Goal: Transaction & Acquisition: Book appointment/travel/reservation

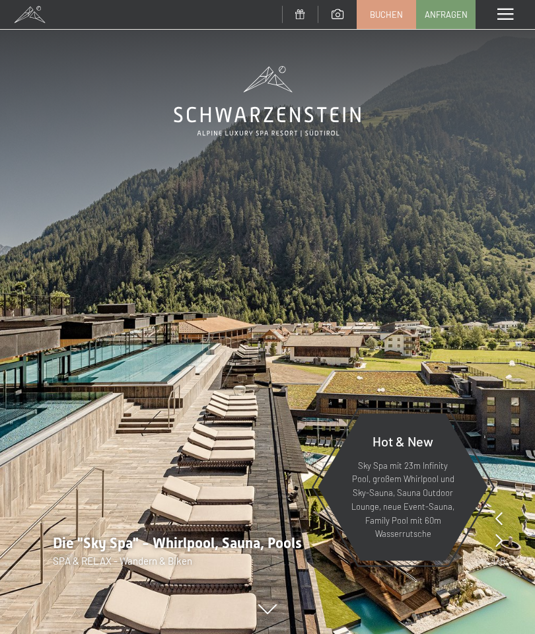
click at [502, 21] on div "Menü" at bounding box center [504, 14] width 59 height 29
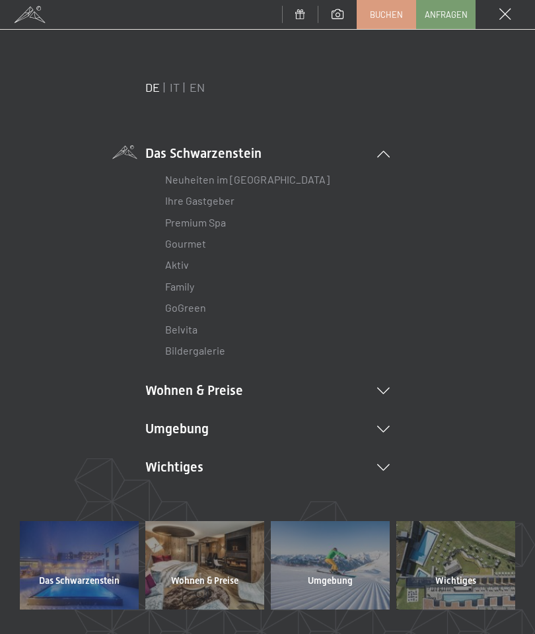
click at [200, 86] on link "EN" at bounding box center [196, 87] width 15 height 15
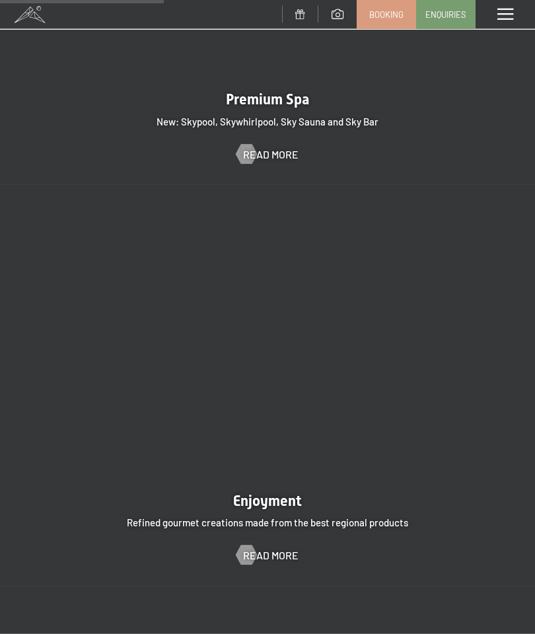
scroll to position [1768, 0]
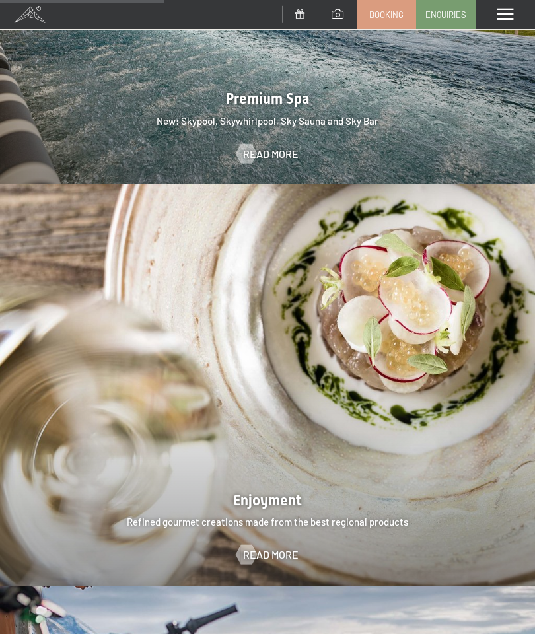
click at [252, 143] on div at bounding box center [245, 153] width 11 height 20
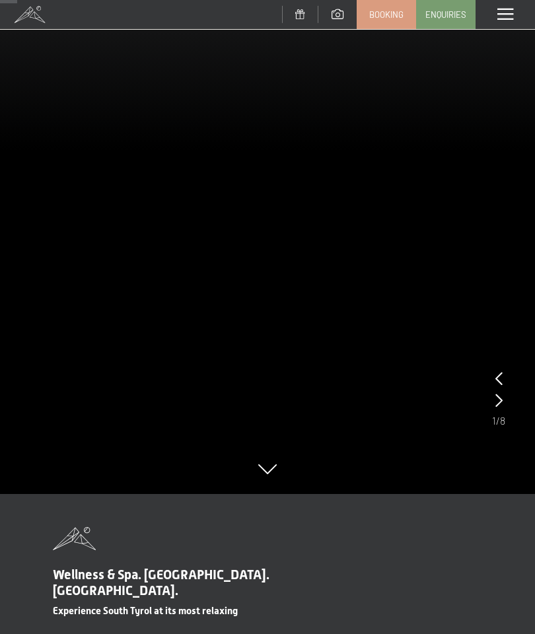
scroll to position [183, 0]
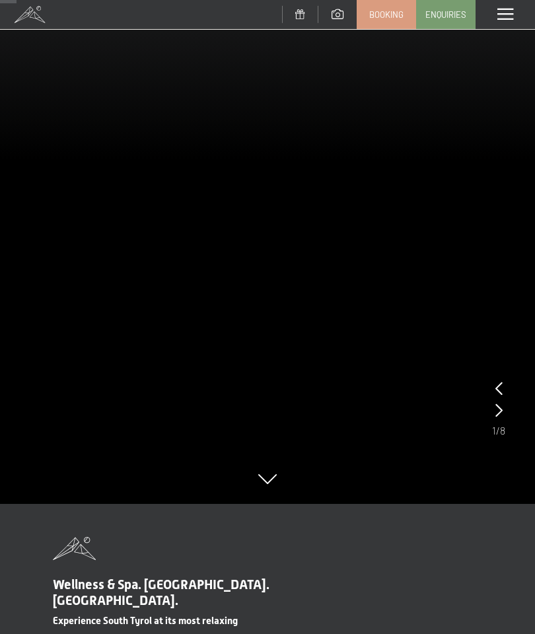
click at [496, 409] on icon at bounding box center [498, 409] width 7 height 13
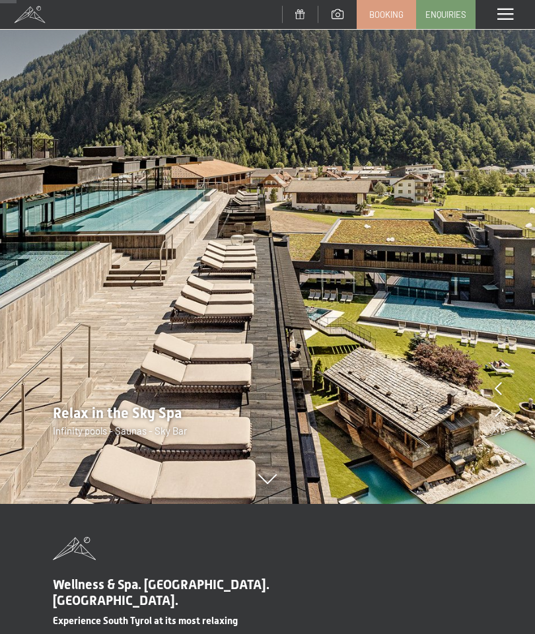
click at [498, 405] on icon at bounding box center [497, 409] width 7 height 13
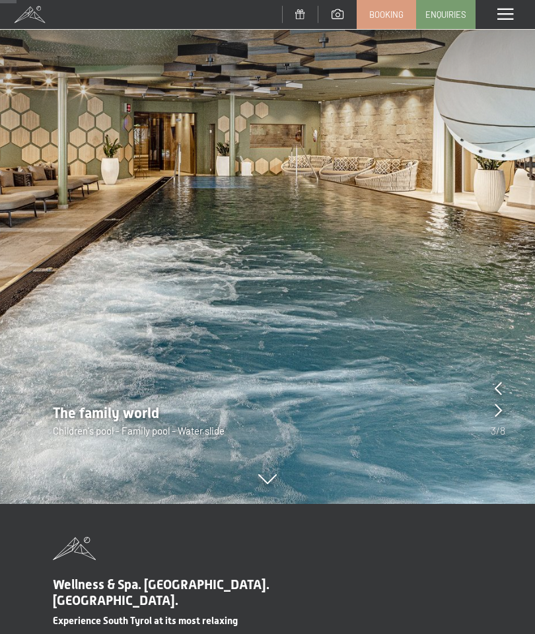
click at [496, 407] on icon at bounding box center [497, 409] width 7 height 13
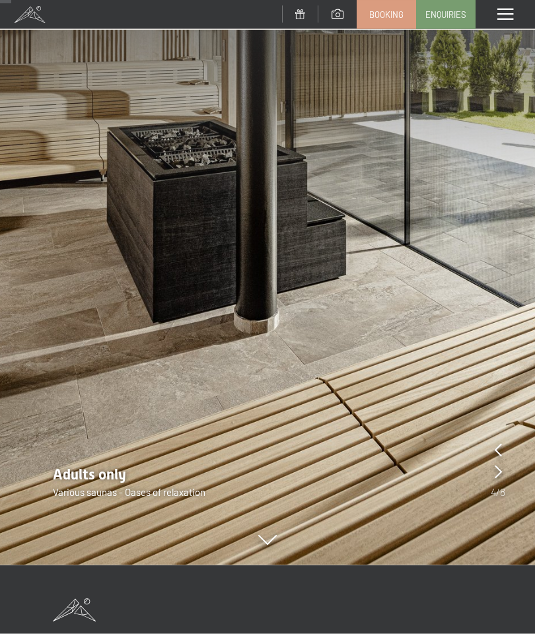
scroll to position [119, 0]
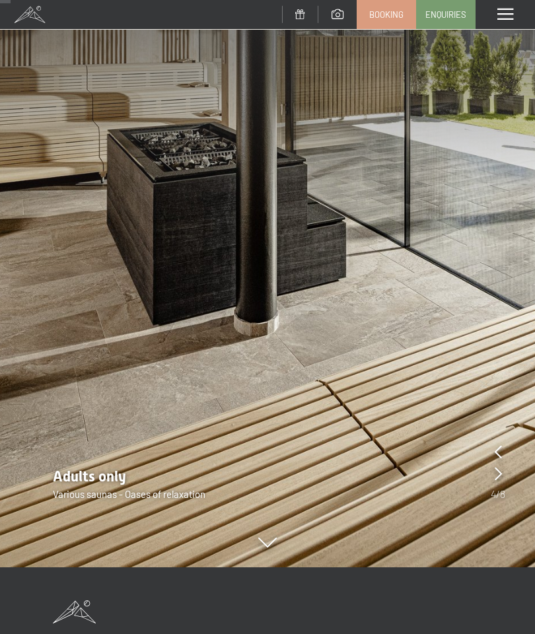
click at [489, 460] on img at bounding box center [267, 224] width 535 height 687
click at [485, 465] on img at bounding box center [267, 224] width 535 height 687
click at [500, 467] on icon at bounding box center [497, 473] width 7 height 13
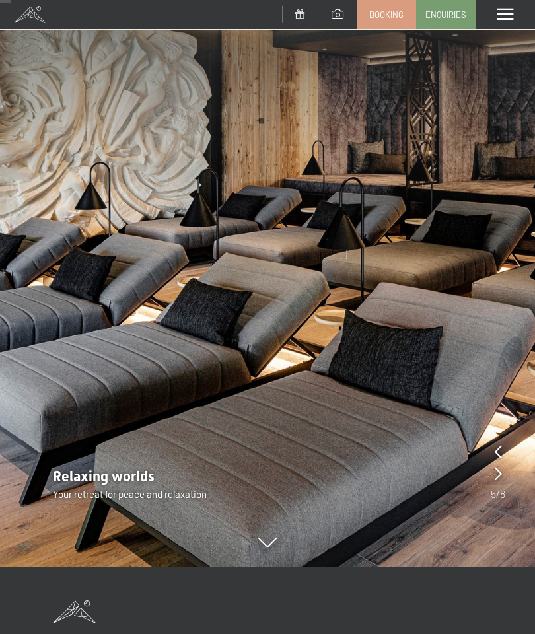
click at [495, 471] on icon at bounding box center [497, 473] width 7 height 13
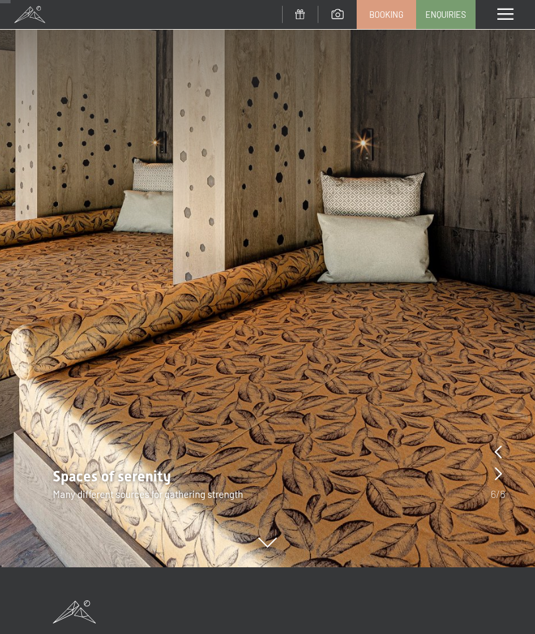
click at [495, 467] on icon at bounding box center [497, 473] width 7 height 13
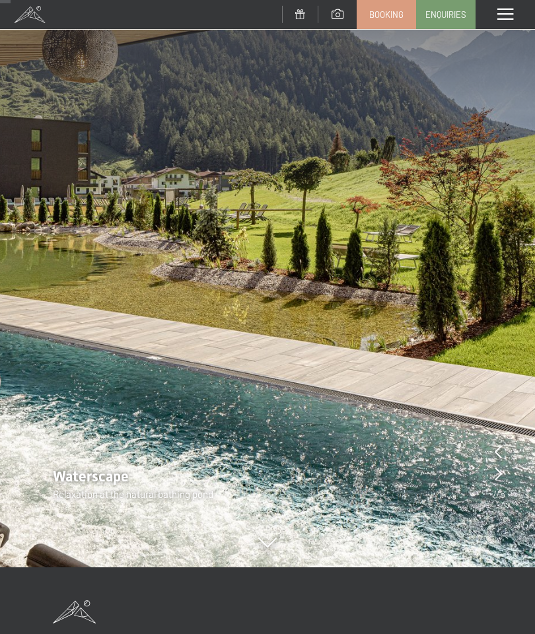
click at [498, 467] on icon at bounding box center [497, 473] width 7 height 13
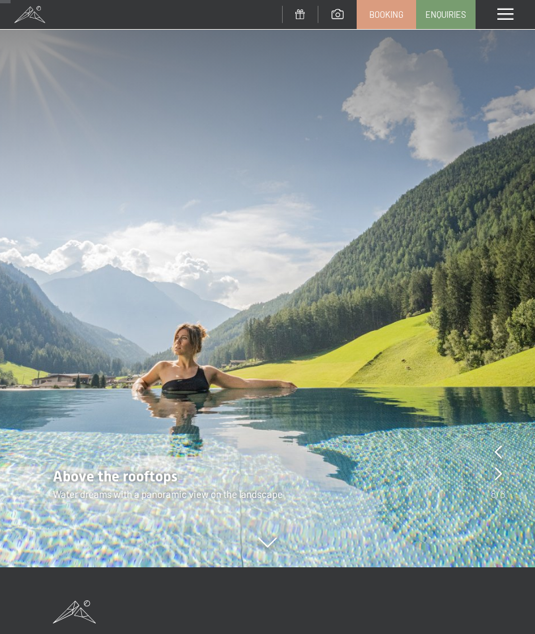
click at [499, 465] on div at bounding box center [497, 474] width 7 height 18
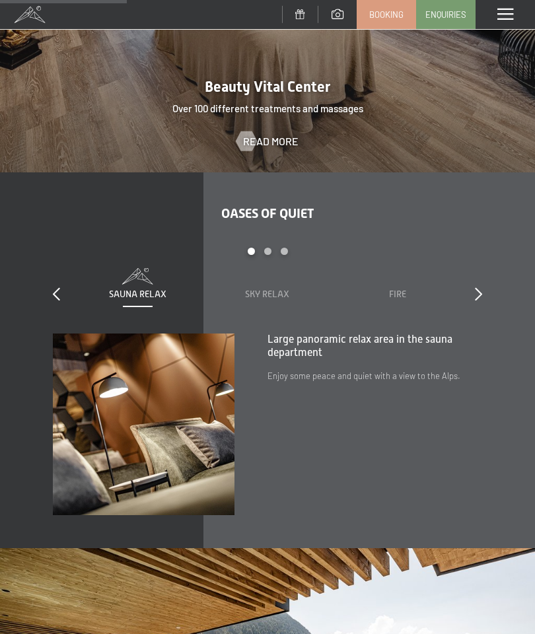
scroll to position [1386, 0]
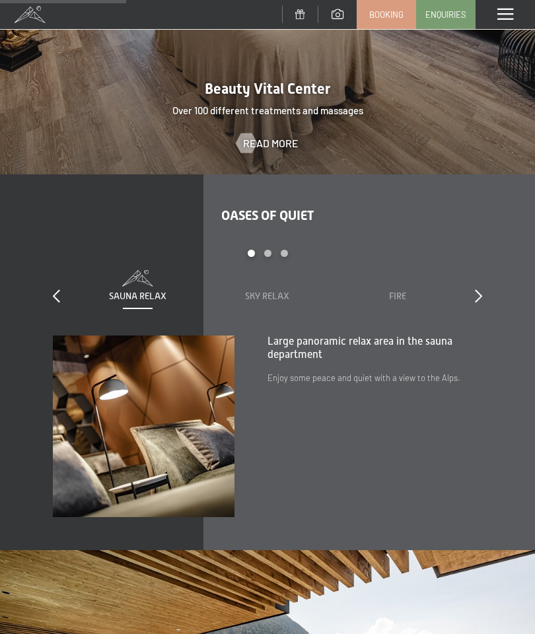
click at [261, 290] on span "Sky Relax" at bounding box center [267, 295] width 44 height 11
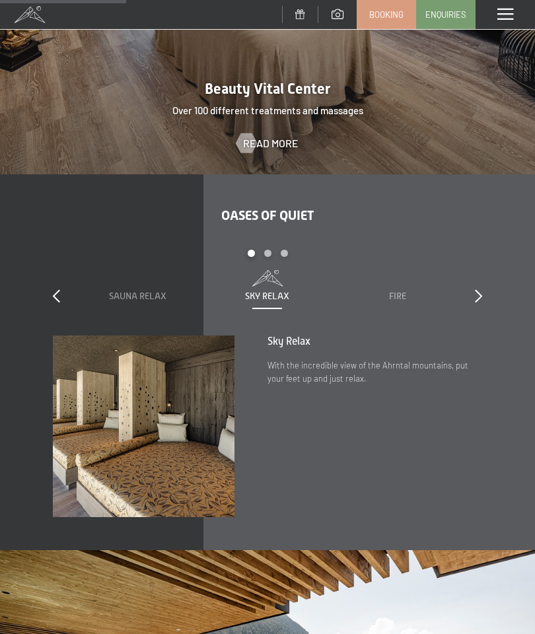
click at [390, 290] on span "Fire" at bounding box center [397, 295] width 17 height 11
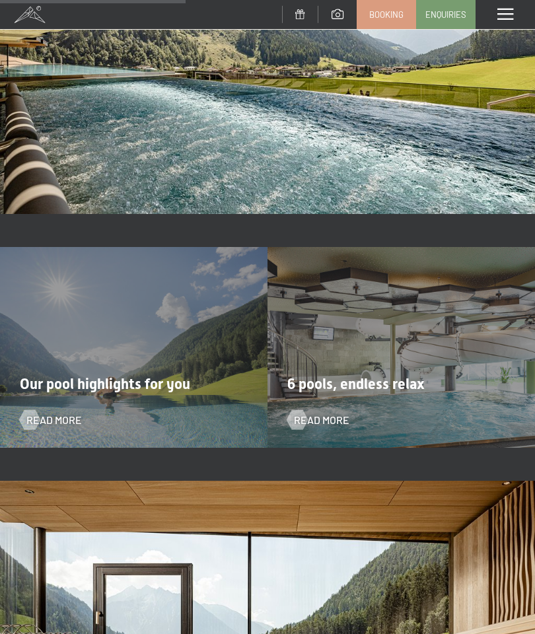
scroll to position [2024, 0]
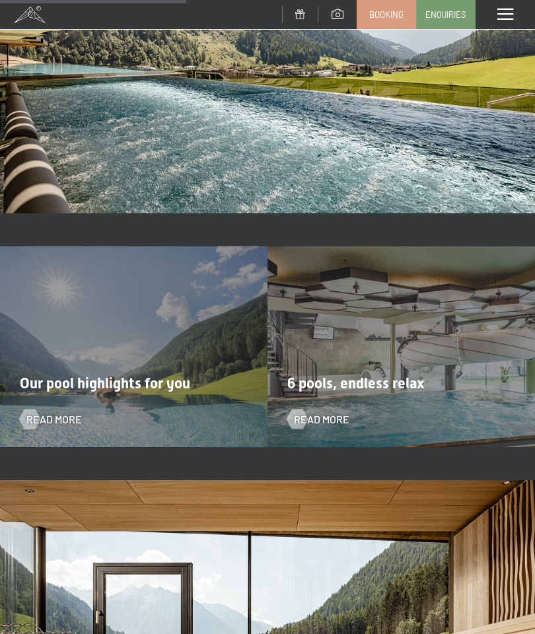
click at [346, 412] on span "Read more" at bounding box center [321, 419] width 55 height 15
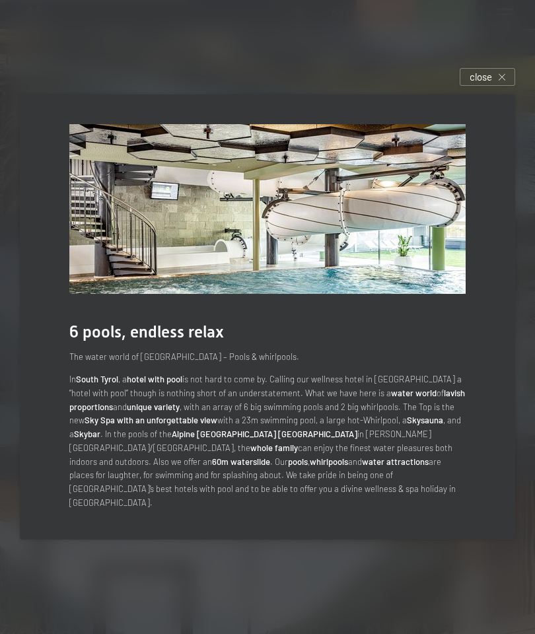
click at [426, 579] on div at bounding box center [267, 317] width 535 height 634
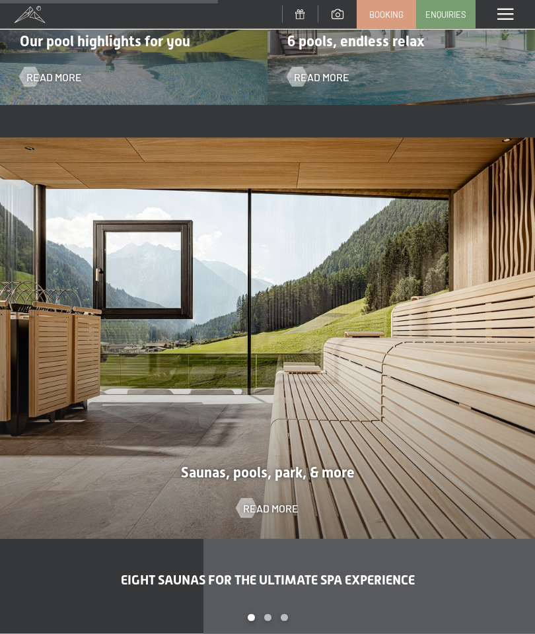
click at [301, 501] on div "Read more" at bounding box center [267, 508] width 535 height 15
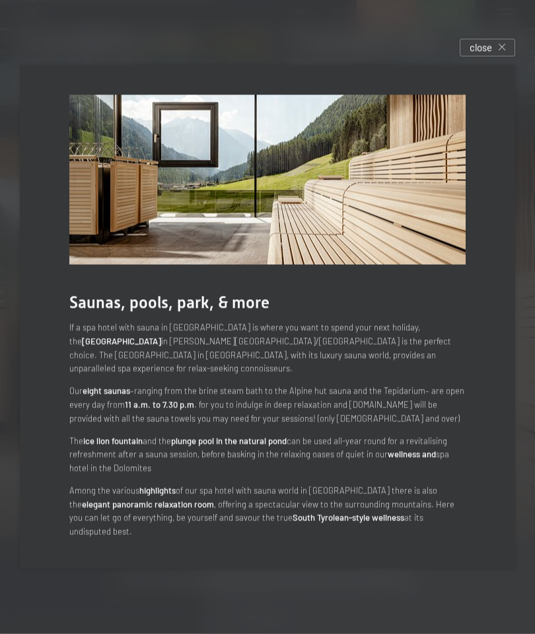
scroll to position [2366, 0]
click at [442, 603] on div at bounding box center [267, 317] width 535 height 634
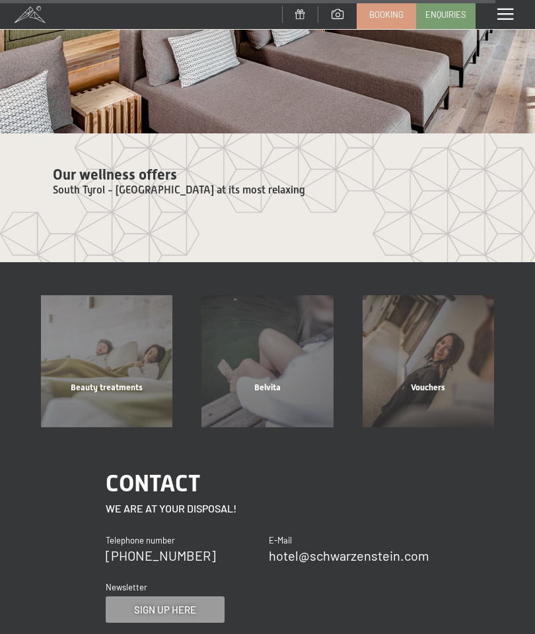
scroll to position [4598, 0]
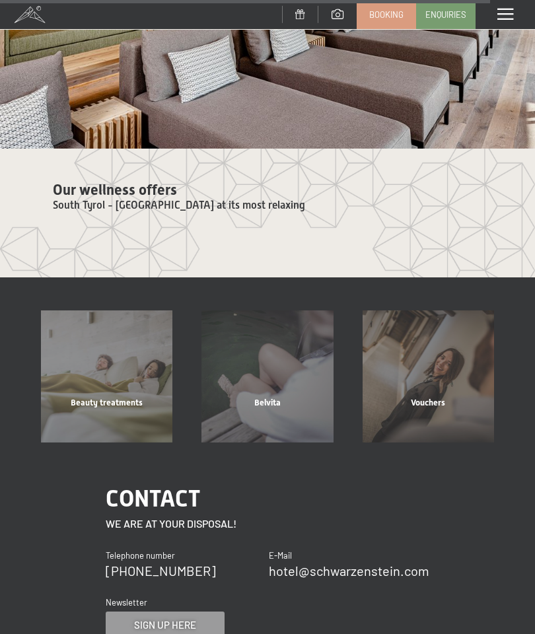
click span "Booking"
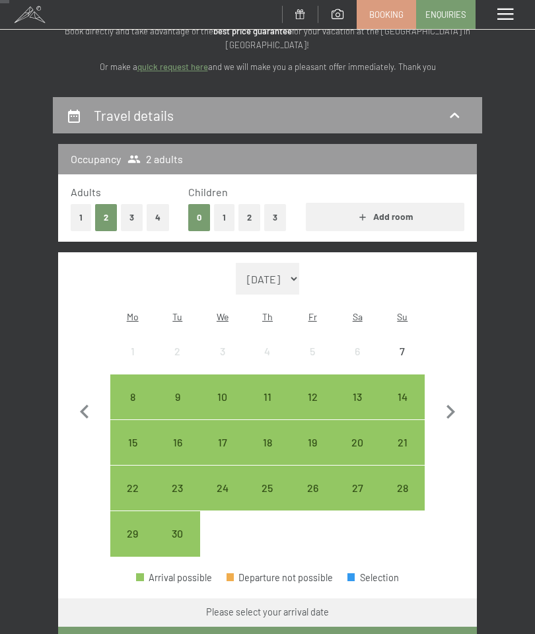
scroll to position [127, 0]
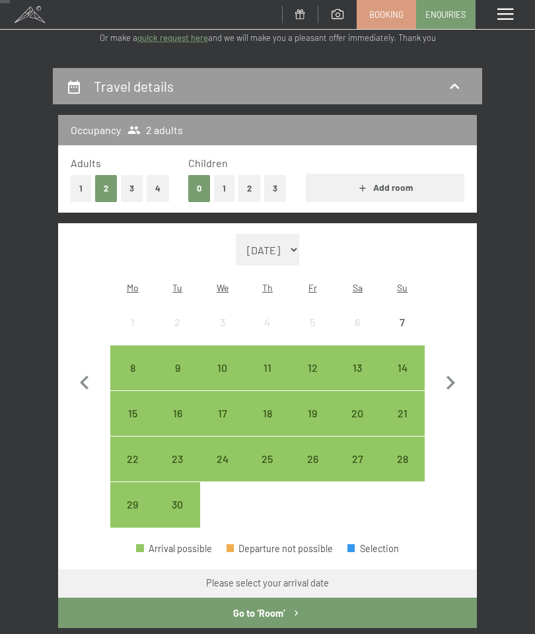
click at [456, 373] on icon "button" at bounding box center [450, 383] width 28 height 28
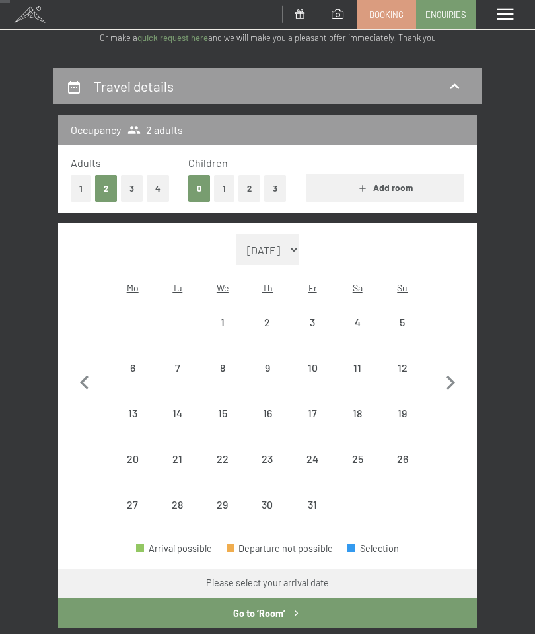
select select "2025-10-01"
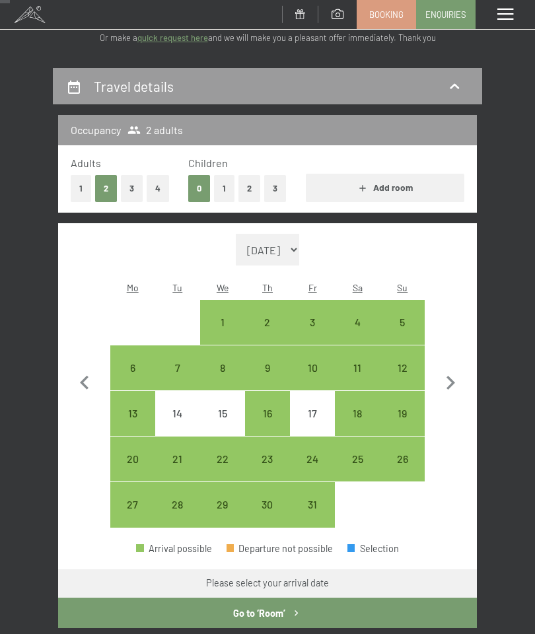
click at [448, 369] on icon "button" at bounding box center [450, 383] width 28 height 28
select select "2025-11-01"
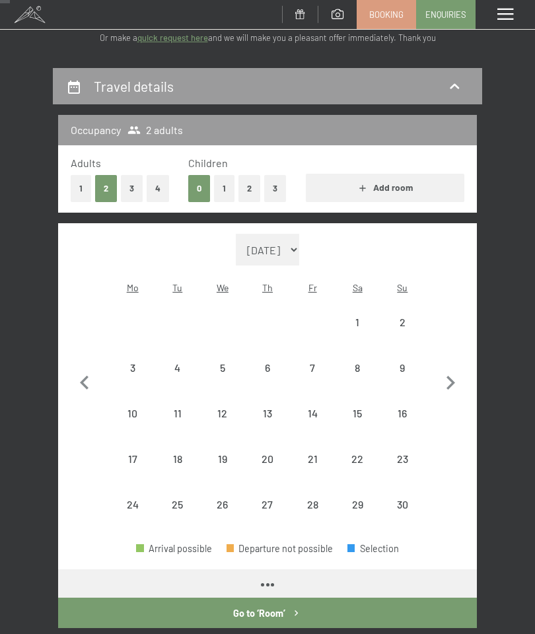
select select "2025-11-01"
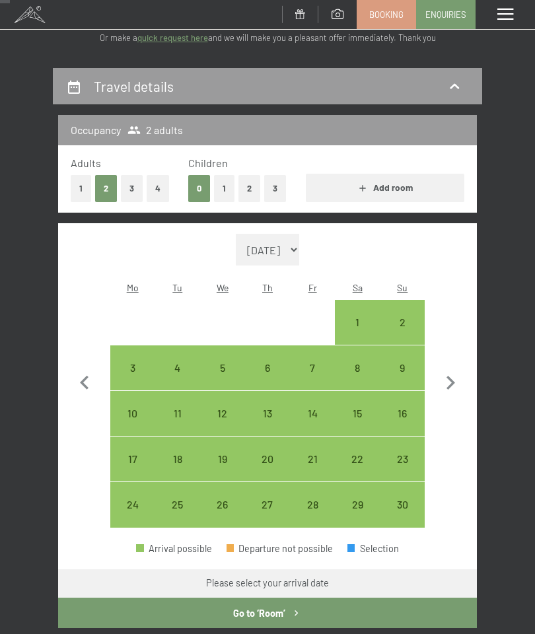
click at [128, 499] on div "24" at bounding box center [133, 520] width 42 height 42
select select "2025-11-01"
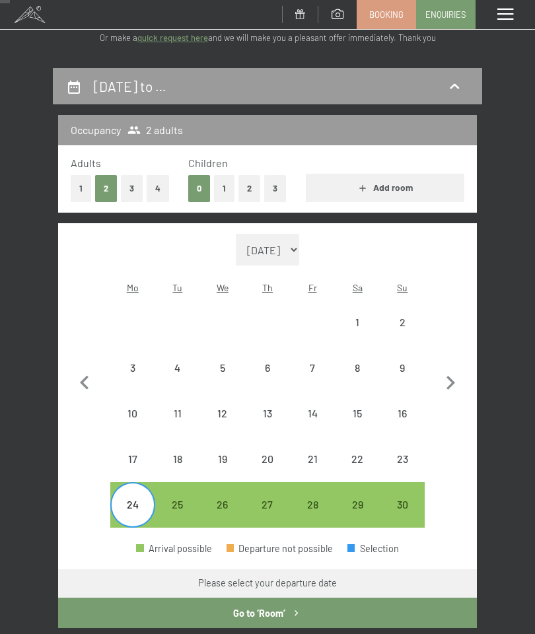
click at [304, 483] on div "28" at bounding box center [312, 504] width 42 height 42
select select "2025-11-01"
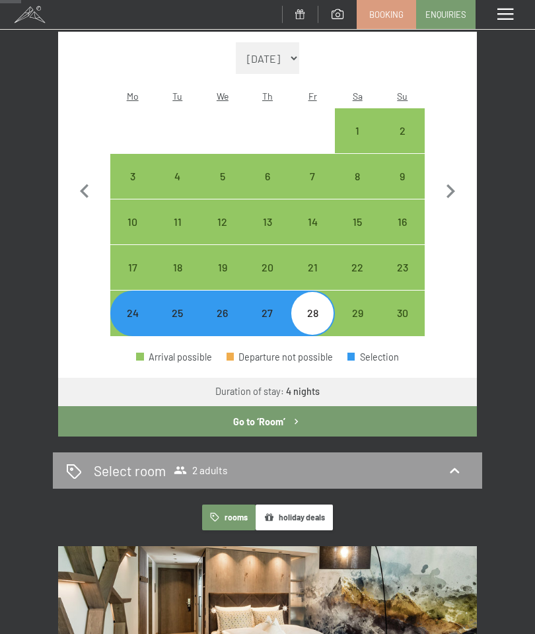
click at [436, 406] on button "Go to ‘Room’" at bounding box center [267, 421] width 419 height 30
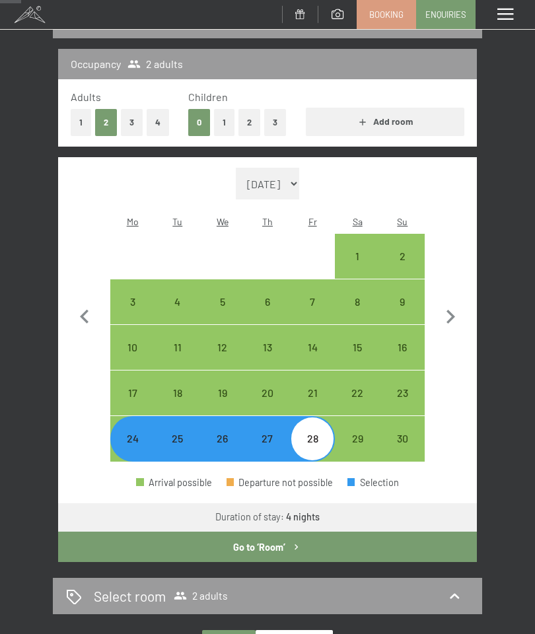
select select "2025-11-01"
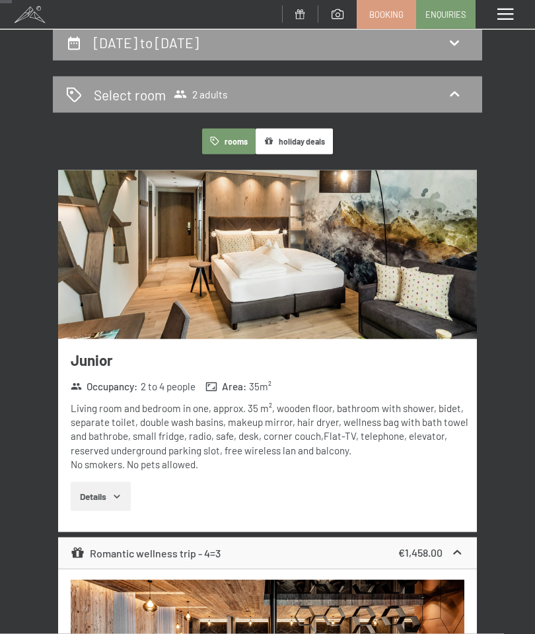
scroll to position [169, 0]
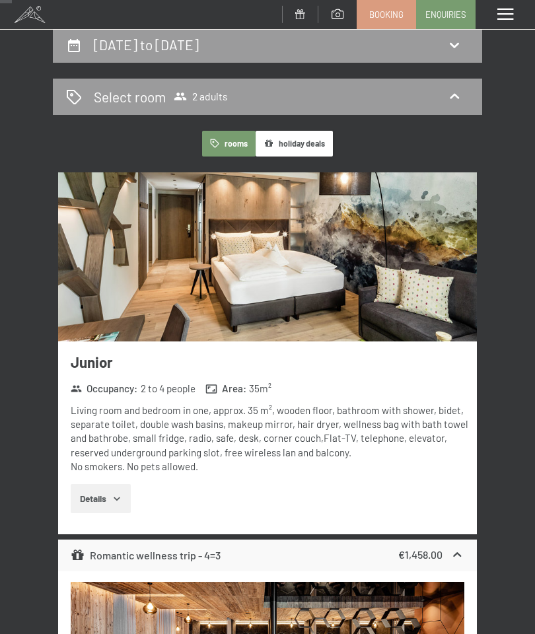
click at [86, 484] on button "Details" at bounding box center [101, 498] width 60 height 29
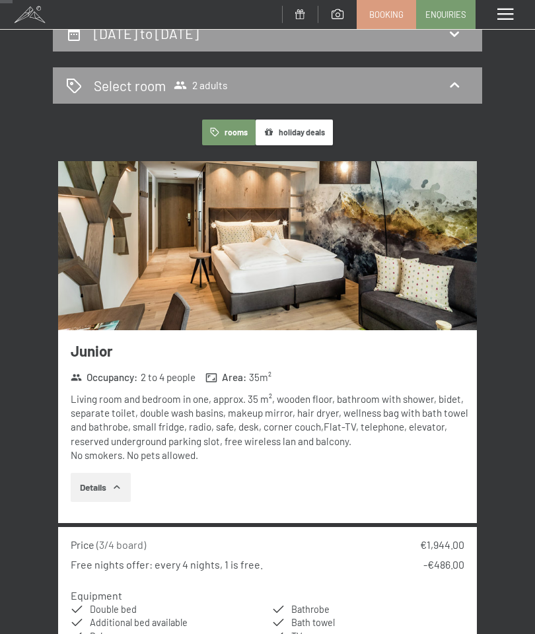
scroll to position [178, 0]
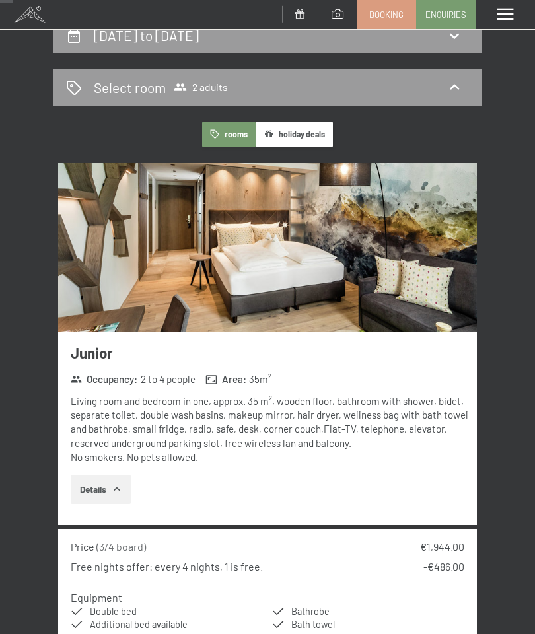
click at [191, 254] on img at bounding box center [267, 248] width 419 height 170
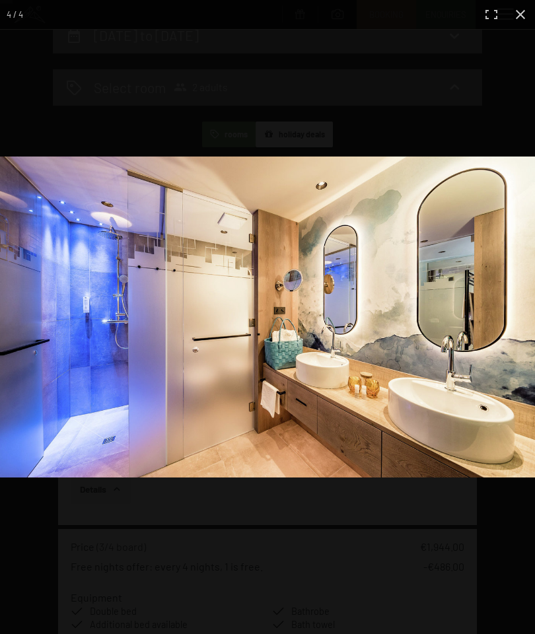
click at [442, 532] on div at bounding box center [267, 473] width 535 height 634
click at [93, 106] on div at bounding box center [267, 317] width 535 height 634
click at [77, 222] on img at bounding box center [267, 316] width 535 height 321
click at [514, 37] on div at bounding box center [267, 317] width 535 height 634
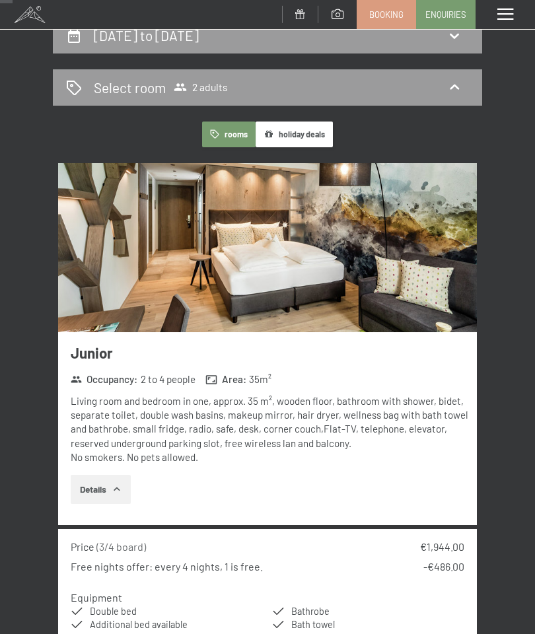
click at [525, 15] on div at bounding box center [504, 14] width 59 height 29
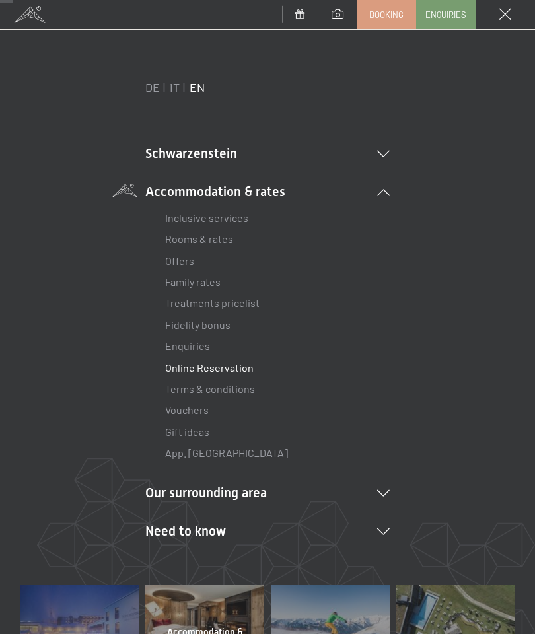
click at [508, 13] on span at bounding box center [505, 15] width 12 height 12
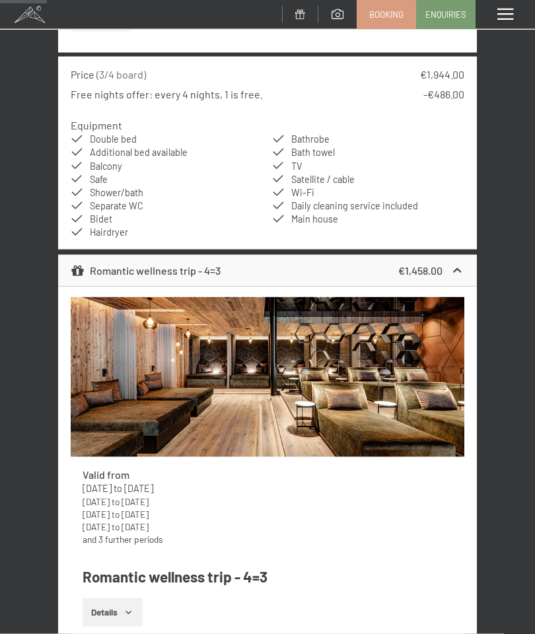
scroll to position [647, 0]
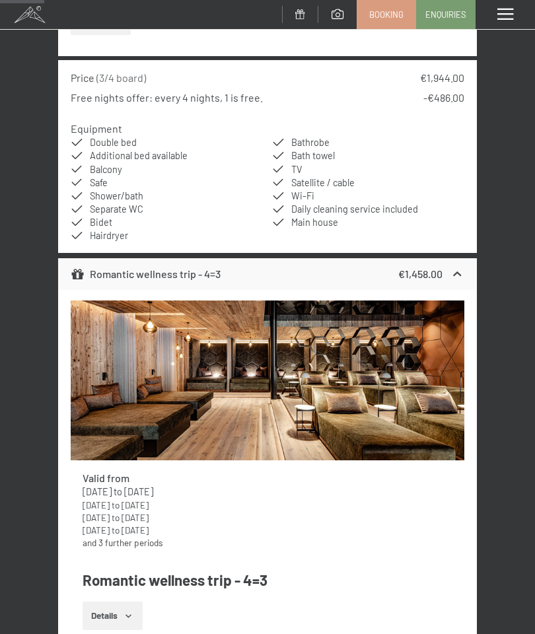
click at [104, 267] on div "Romantic wellness trip - 4=3" at bounding box center [146, 274] width 150 height 16
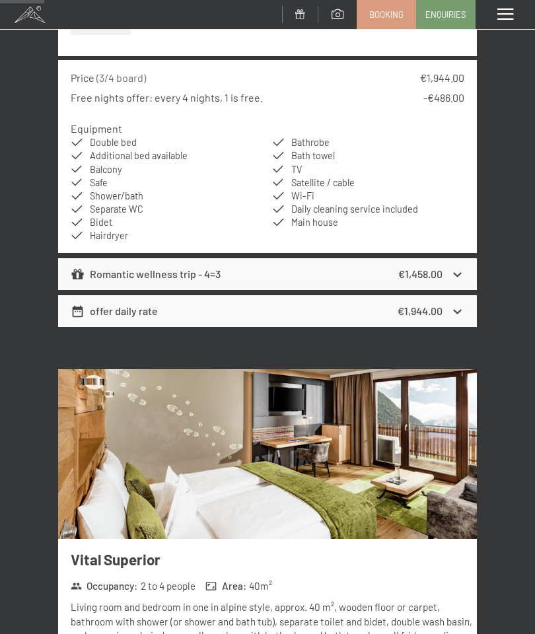
click at [86, 266] on div "Romantic wellness trip - 4=3" at bounding box center [146, 274] width 150 height 16
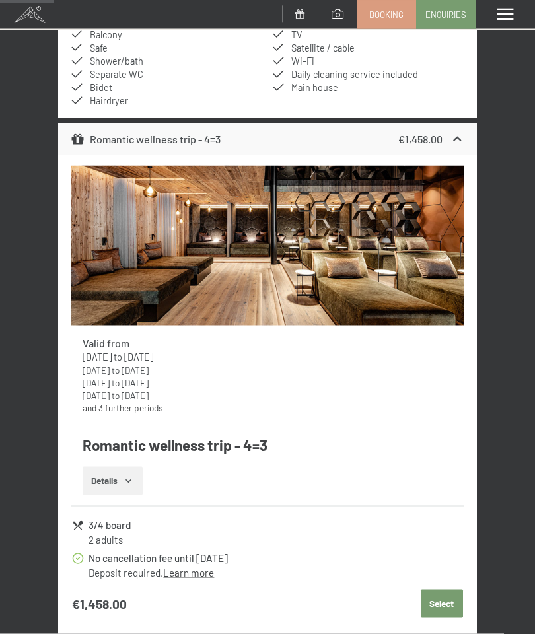
scroll to position [786, 0]
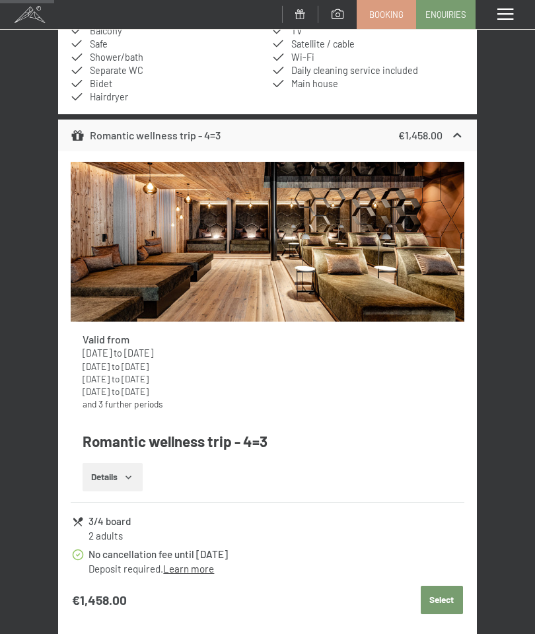
click at [104, 463] on button "Details" at bounding box center [113, 477] width 60 height 29
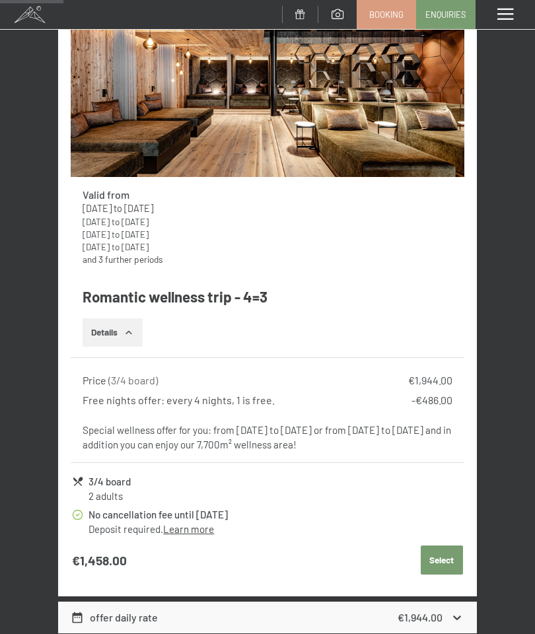
scroll to position [931, 0]
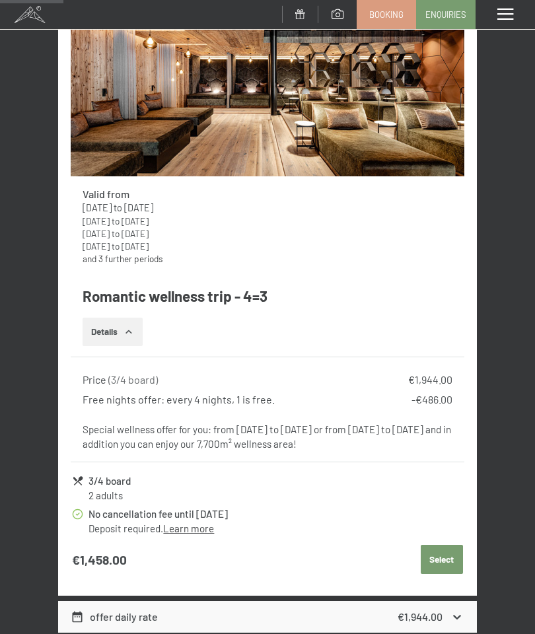
click at [444, 545] on button "Select" at bounding box center [442, 559] width 42 height 29
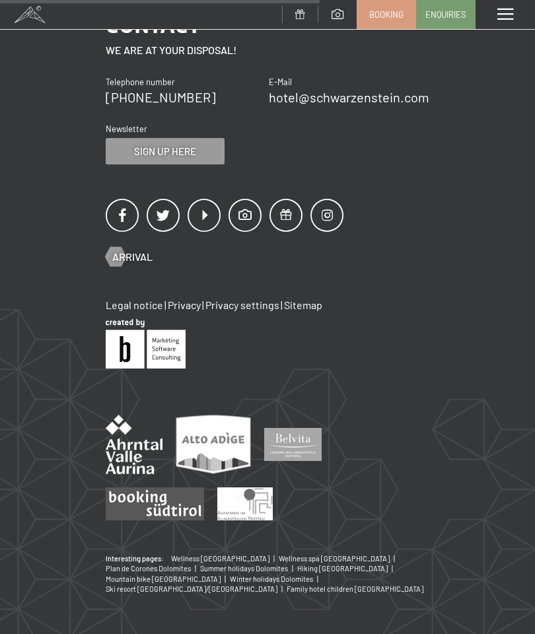
scroll to position [193, 0]
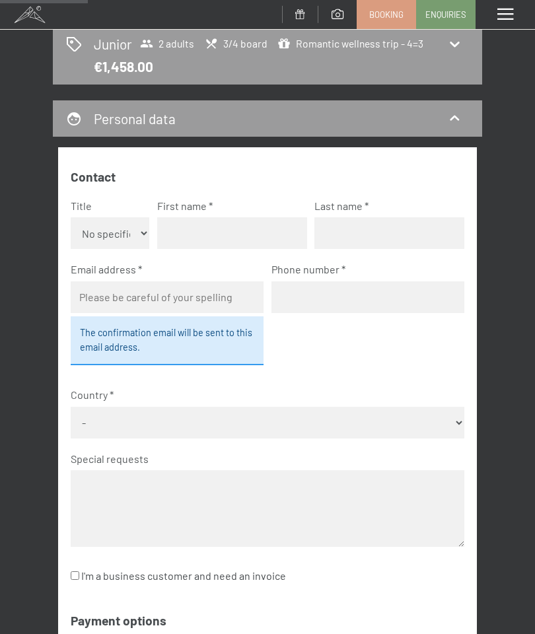
click at [142, 52] on div "Junior 2 adults 3/4 board Romantic wellness trip - 4=3 €1,458.00" at bounding box center [267, 55] width 403 height 42
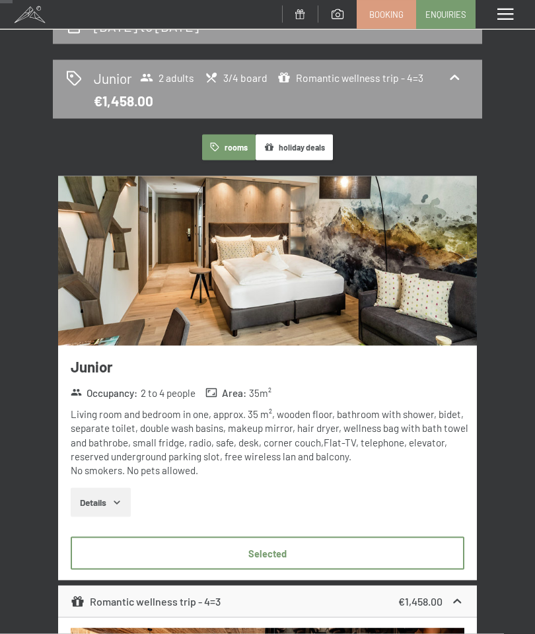
scroll to position [199, 0]
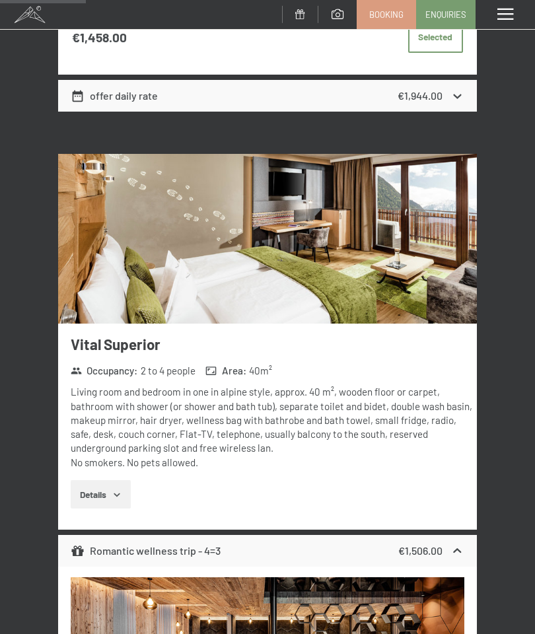
scroll to position [1225, 0]
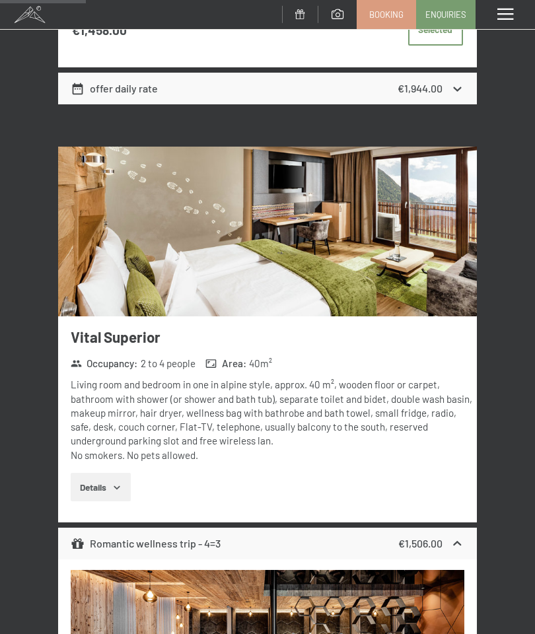
click at [137, 263] on img at bounding box center [267, 232] width 419 height 170
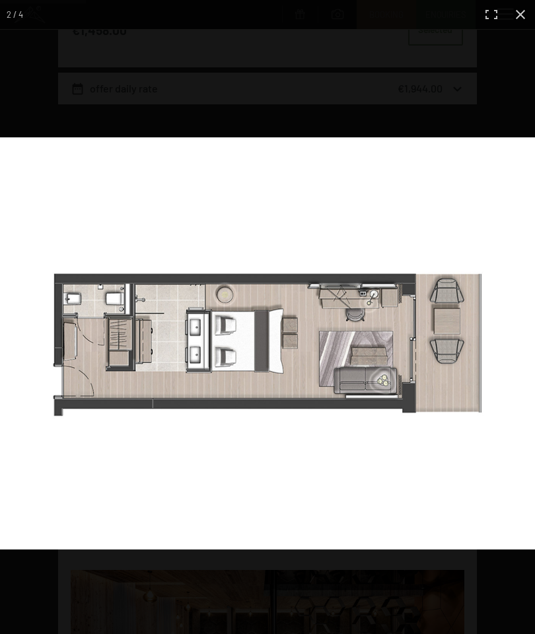
click at [518, 632] on div at bounding box center [267, 454] width 535 height 634
click at [517, 76] on div at bounding box center [267, 317] width 535 height 634
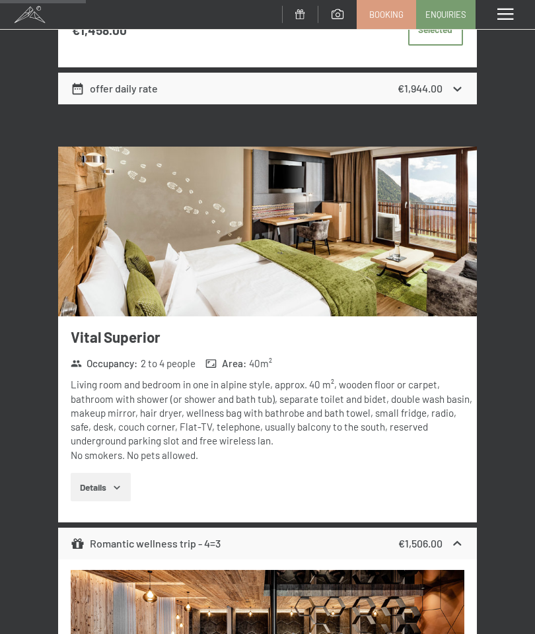
click at [515, 14] on div at bounding box center [504, 14] width 59 height 29
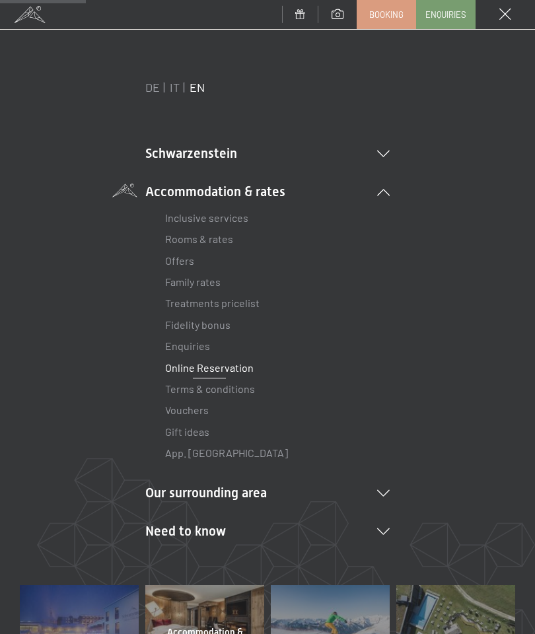
click at [517, 12] on div at bounding box center [504, 14] width 59 height 29
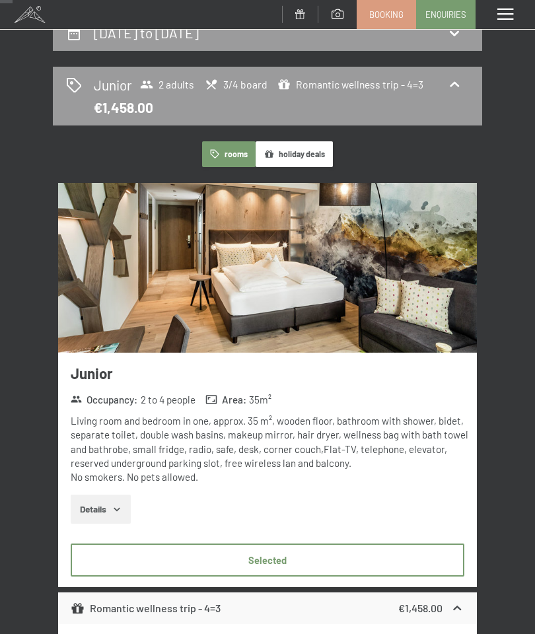
scroll to position [180, 0]
click at [428, 304] on img at bounding box center [267, 269] width 419 height 170
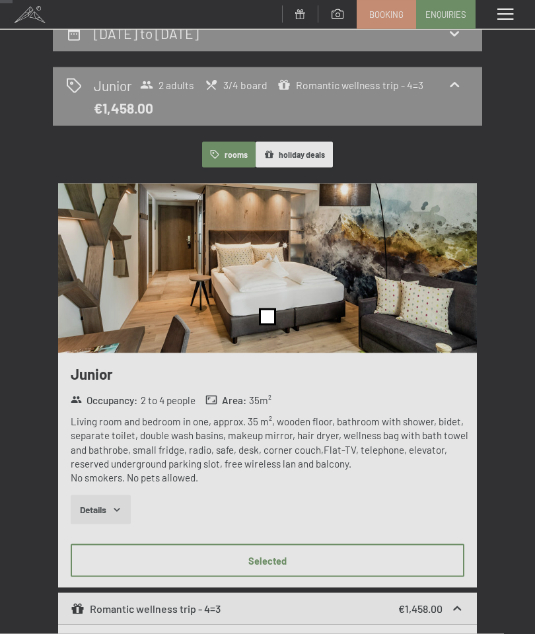
scroll to position [181, 0]
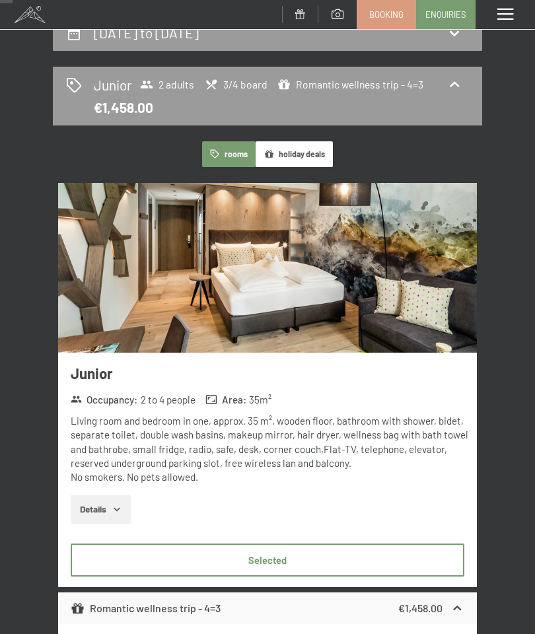
click at [526, 9] on div at bounding box center [504, 14] width 59 height 29
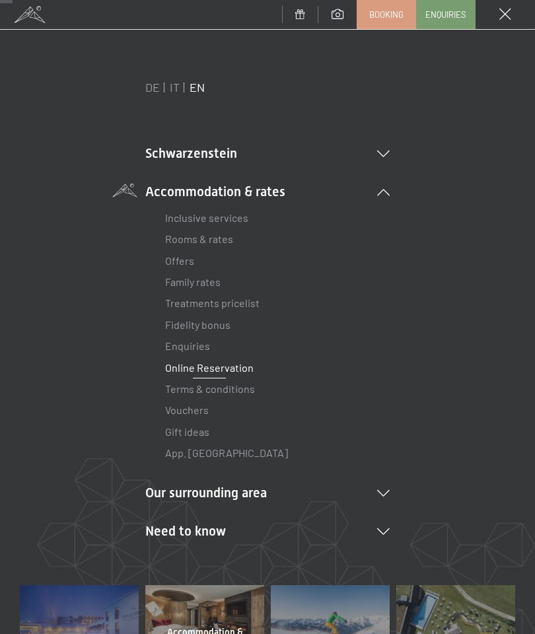
click at [512, 15] on div at bounding box center [504, 14] width 59 height 29
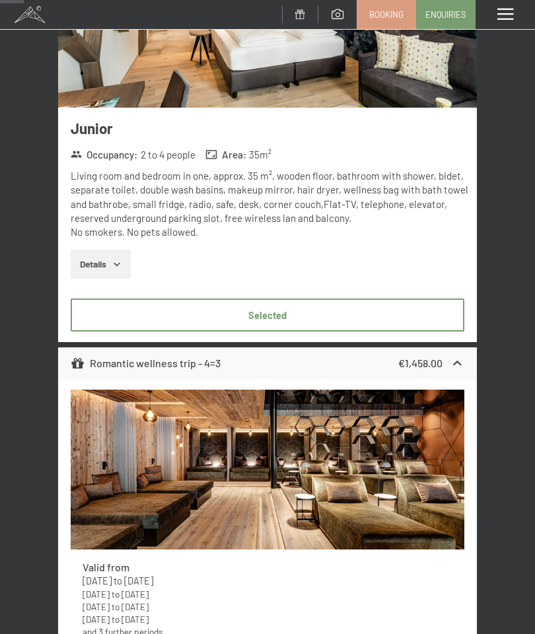
scroll to position [430, 0]
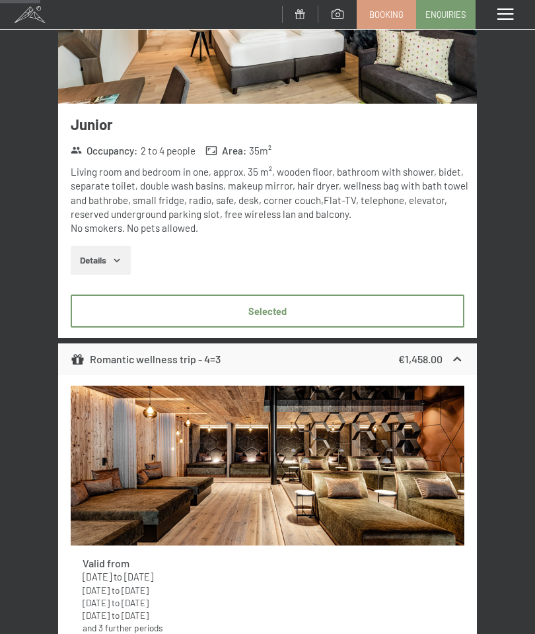
click at [116, 475] on img at bounding box center [267, 465] width 393 height 159
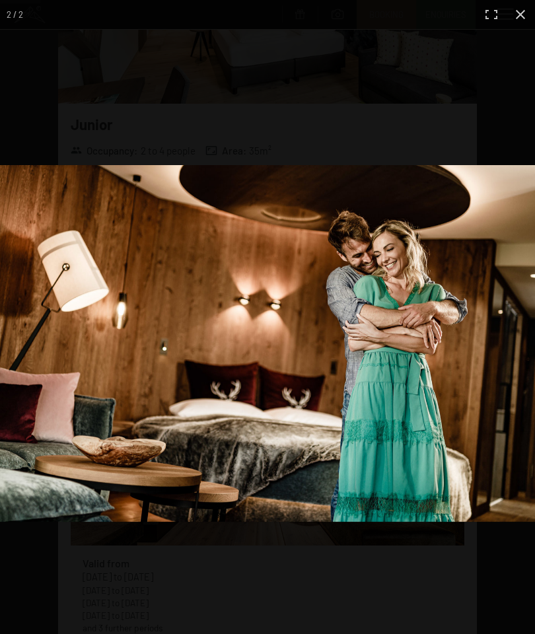
click at [338, 67] on div at bounding box center [267, 317] width 535 height 634
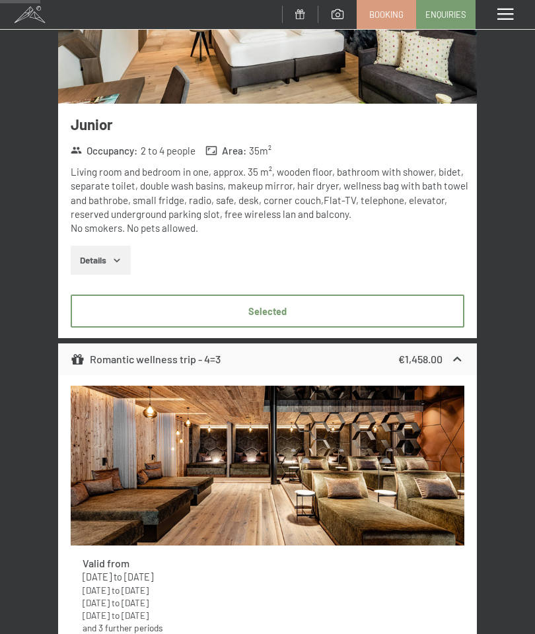
click at [522, 15] on div at bounding box center [504, 14] width 59 height 29
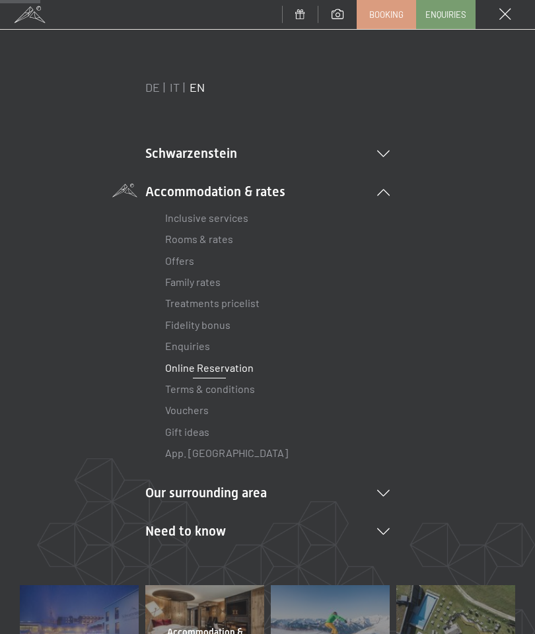
click at [478, 7] on div at bounding box center [504, 14] width 59 height 29
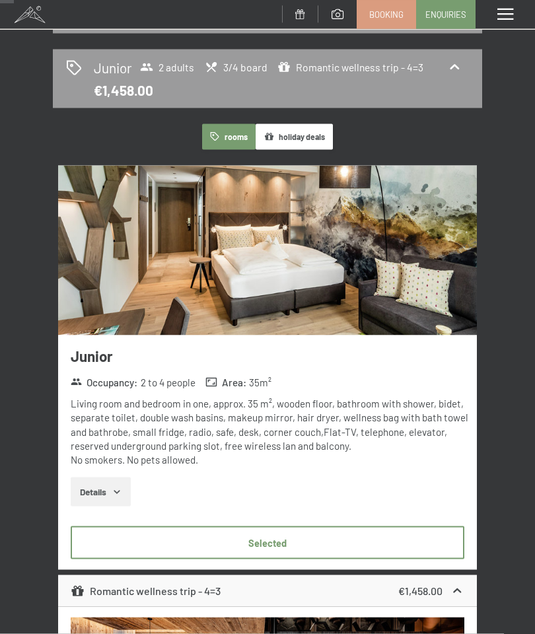
click at [128, 239] on img at bounding box center [267, 251] width 419 height 170
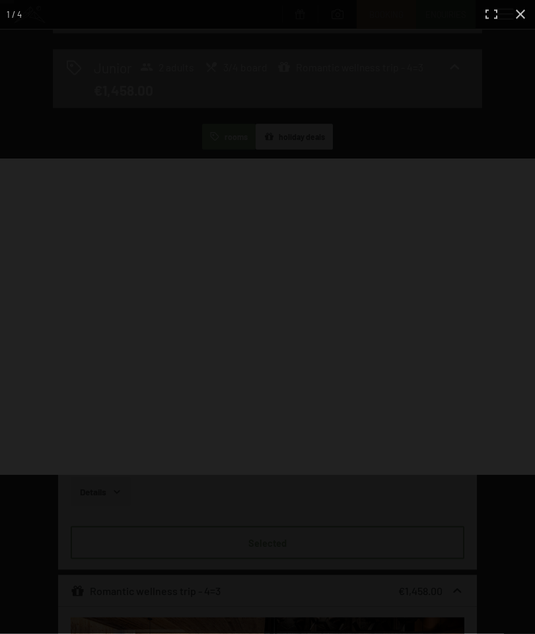
scroll to position [199, 0]
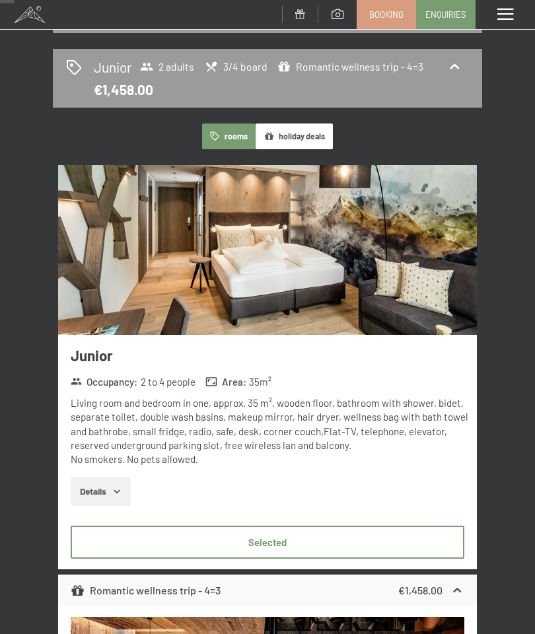
click at [524, 22] on div at bounding box center [504, 14] width 59 height 29
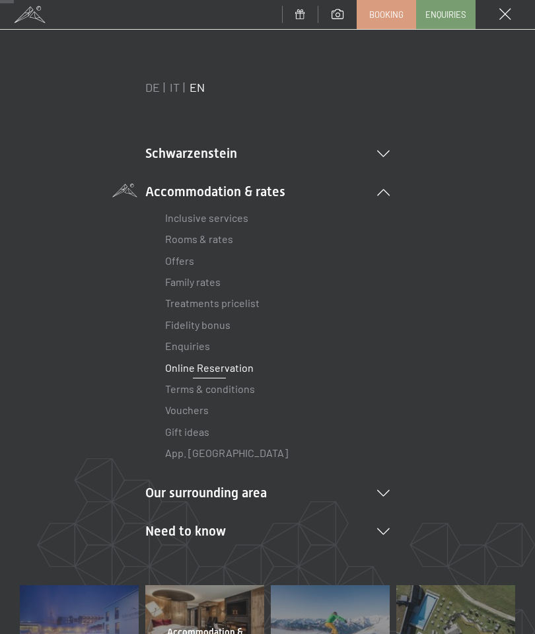
click at [181, 223] on link "Inclusive services" at bounding box center [206, 217] width 83 height 13
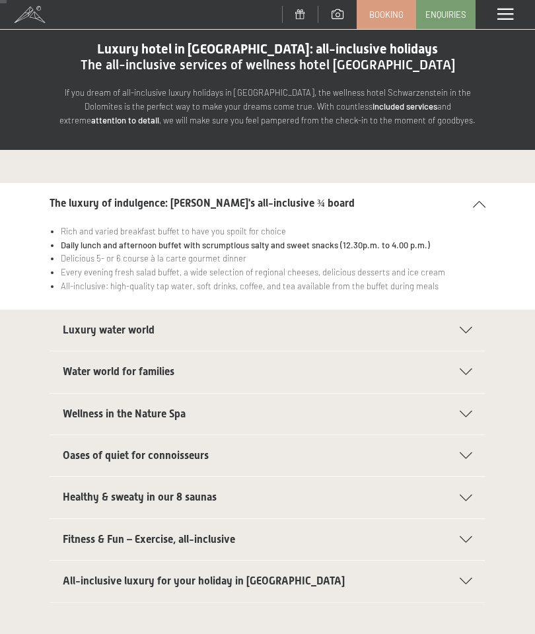
scroll to position [38, 0]
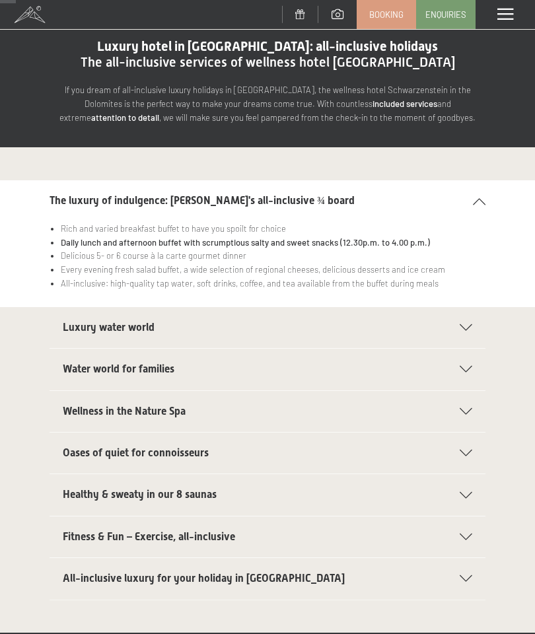
click at [49, 320] on div "Luxury water world Sport pool with 25m (30°), infinity style, open all year lon…" at bounding box center [267, 327] width 535 height 42
click at [75, 321] on span "Luxury water world" at bounding box center [109, 327] width 92 height 13
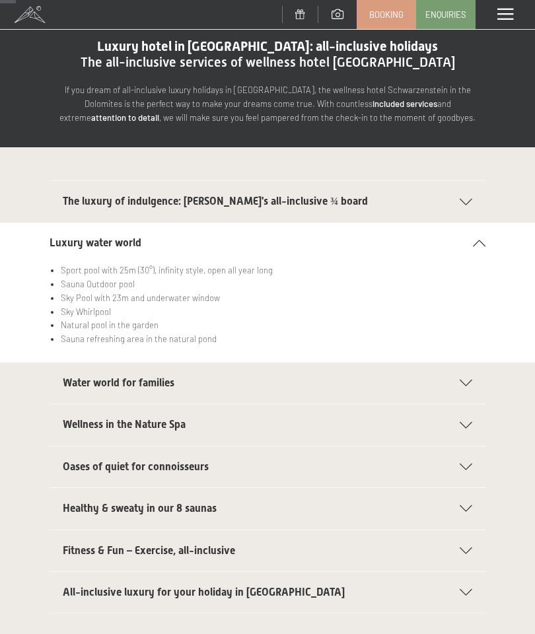
click at [69, 378] on span "Water world for families" at bounding box center [119, 382] width 112 height 13
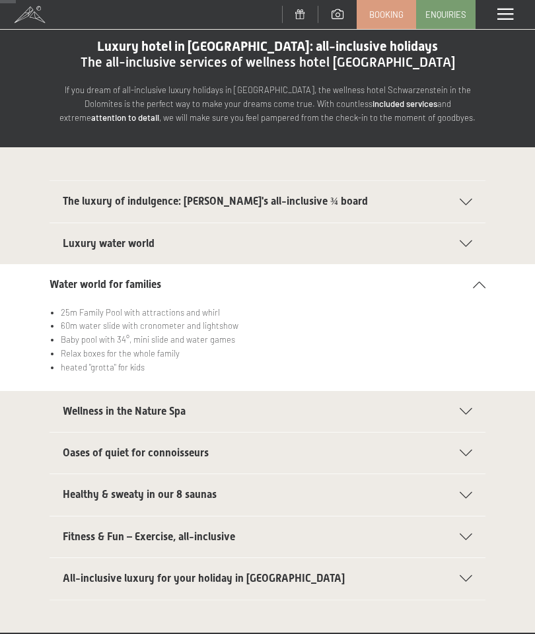
click at [47, 274] on section "Water world for families 25m Family Pool with attractions and whirl 60m water s…" at bounding box center [267, 327] width 535 height 126
click at [73, 278] on span "Water world for families" at bounding box center [106, 284] width 112 height 13
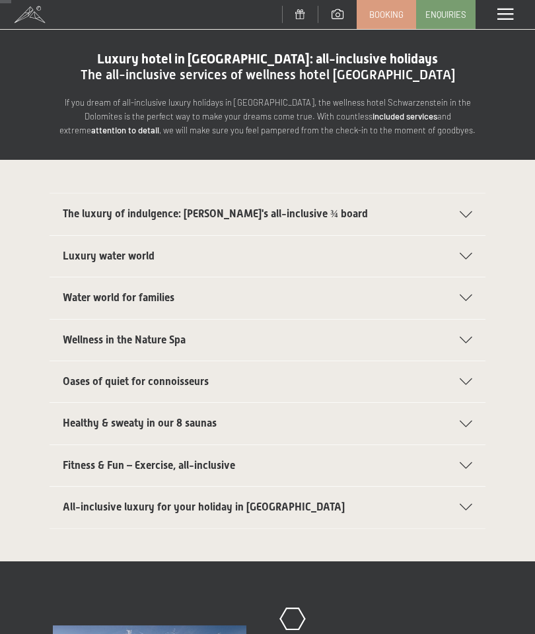
scroll to position [0, 0]
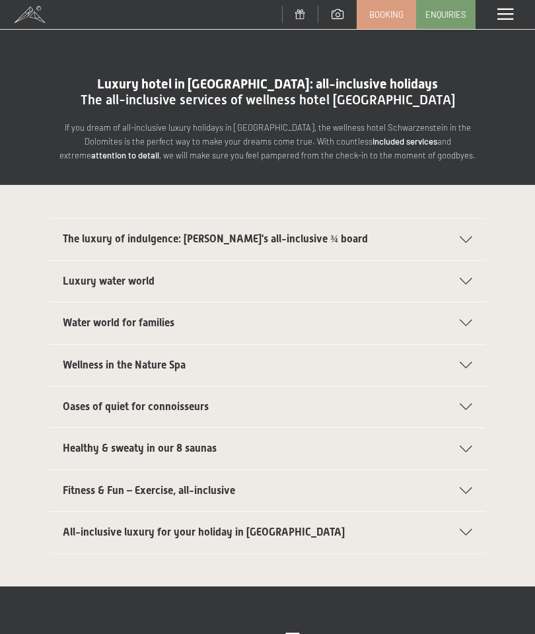
click at [508, 17] on span at bounding box center [505, 15] width 16 height 12
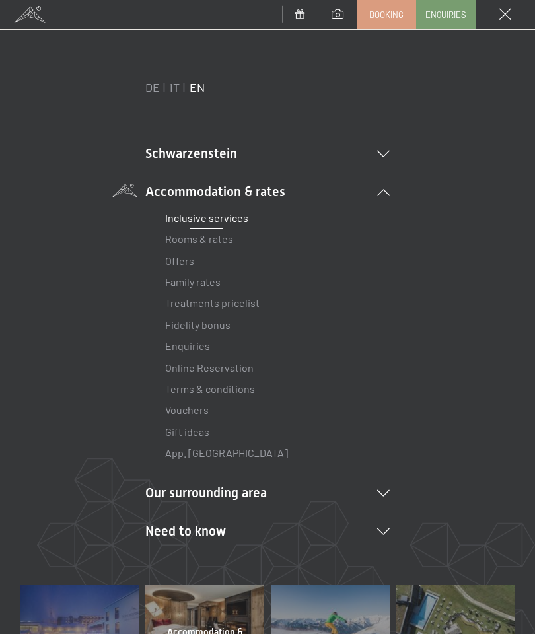
click at [322, 19] on link at bounding box center [337, 14] width 38 height 11
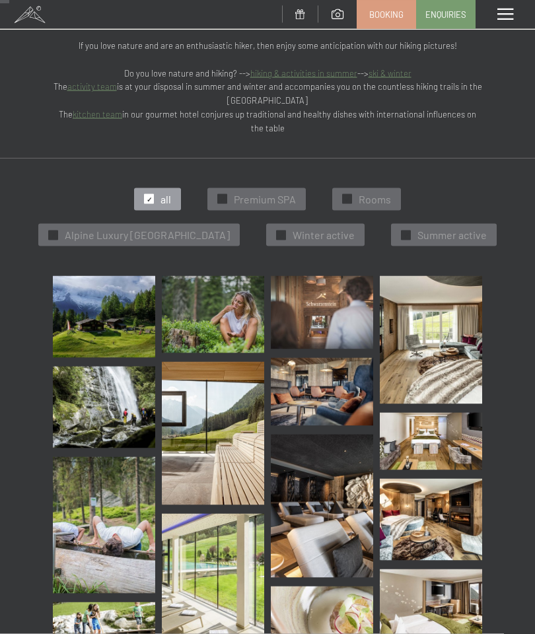
scroll to position [176, 0]
click at [230, 187] on div "✓ Premium SPA" at bounding box center [256, 198] width 98 height 22
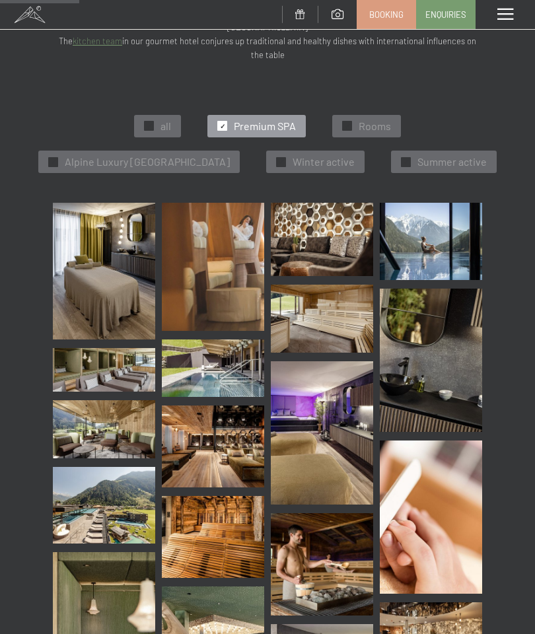
scroll to position [240, 0]
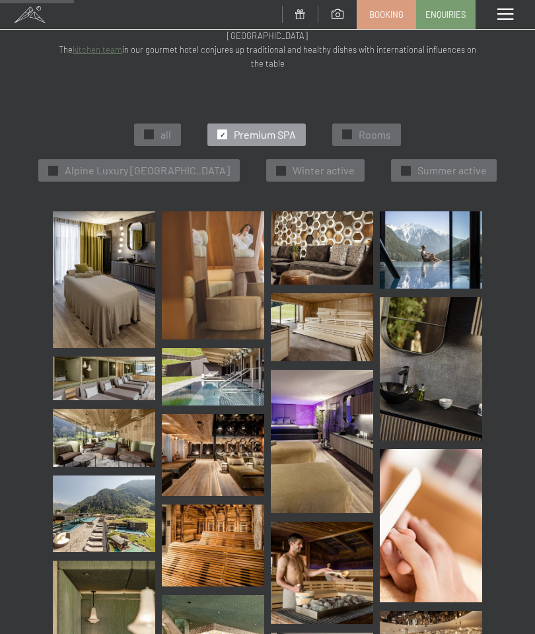
click at [100, 159] on div "✓ Alpine Luxury SPA Resort Schwarzenstein" at bounding box center [138, 170] width 201 height 22
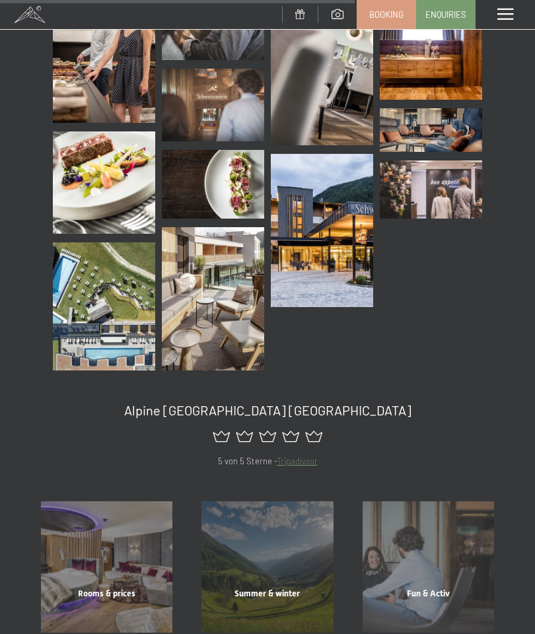
scroll to position [1293, 0]
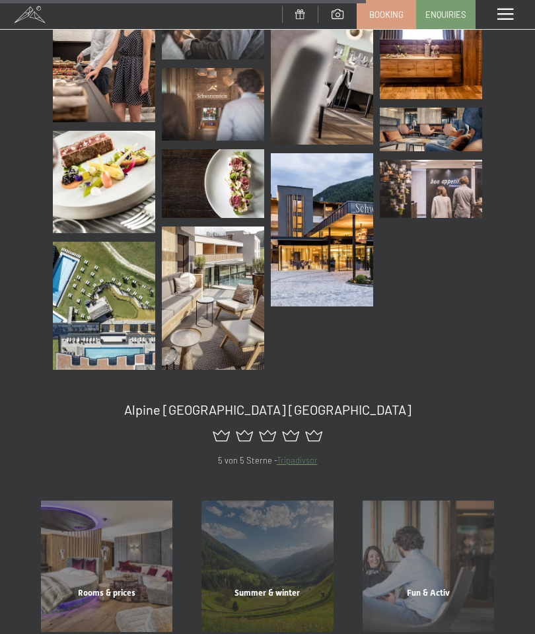
click at [417, 587] on div "Fun & Activ" at bounding box center [428, 609] width 160 height 45
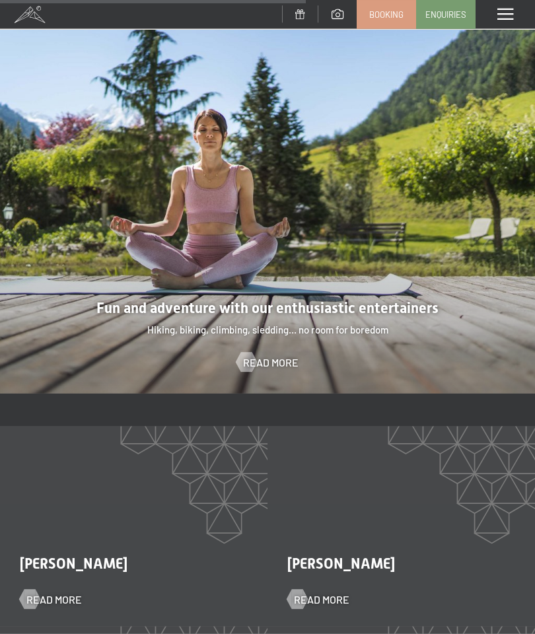
scroll to position [1639, 0]
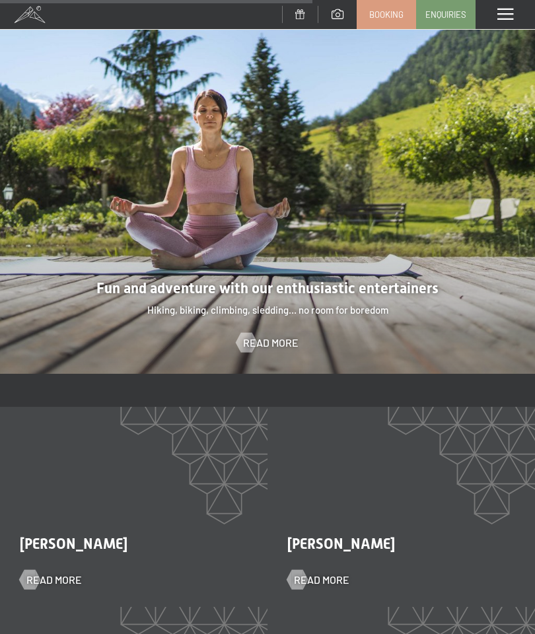
click at [501, 19] on span at bounding box center [505, 15] width 16 height 12
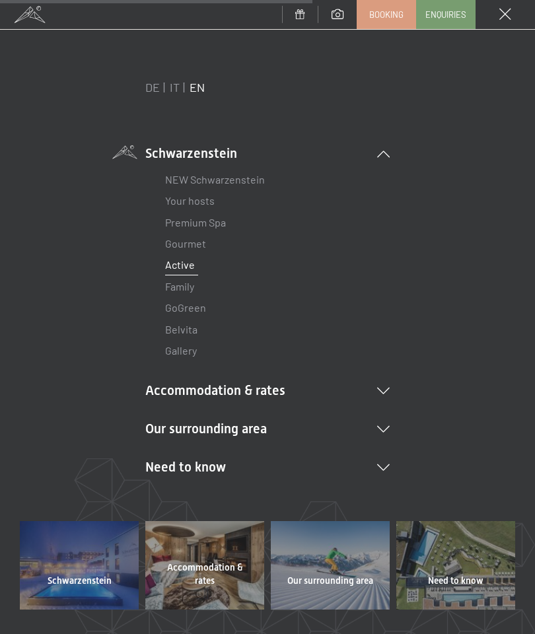
click at [388, 376] on ul "Schwarzenstein [GEOGRAPHIC_DATA] Your hosts Premium Spa Gourmet Active Weekly p…" at bounding box center [267, 310] width 244 height 333
click at [372, 384] on li "Accommodation & rates Inclusive services Rooms & rates List Offers List Family …" at bounding box center [267, 390] width 244 height 18
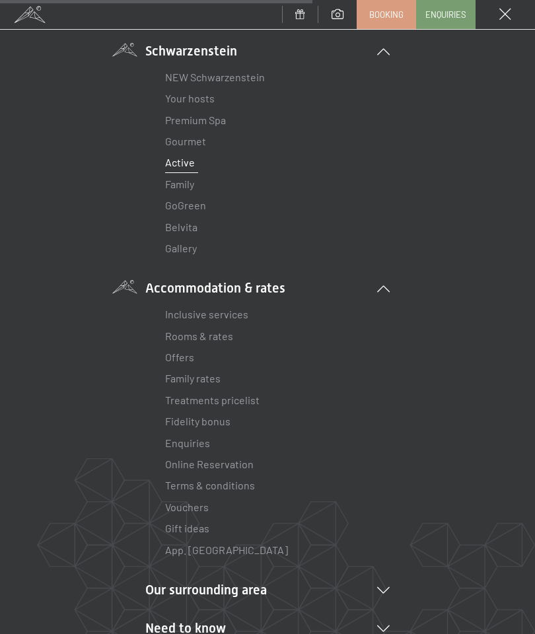
scroll to position [97, 0]
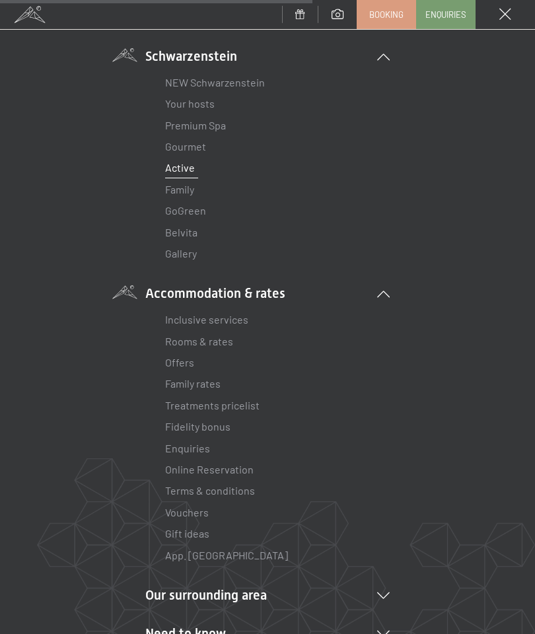
click at [171, 129] on link "Premium Spa" at bounding box center [195, 125] width 61 height 13
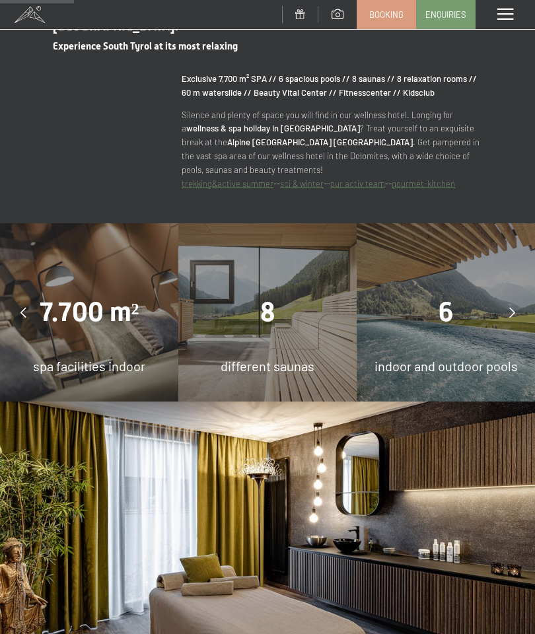
scroll to position [810, 0]
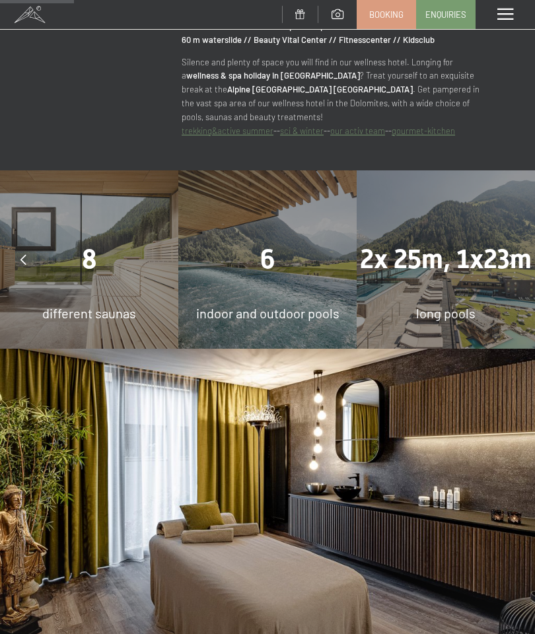
click at [249, 241] on div "6" at bounding box center [267, 259] width 178 height 37
click at [263, 255] on div "6" at bounding box center [267, 259] width 178 height 37
click at [221, 277] on div "6 indoor and outdoor pools" at bounding box center [267, 259] width 178 height 178
click at [260, 244] on span "6" at bounding box center [267, 259] width 15 height 31
click at [489, 304] on div "long pools" at bounding box center [446, 313] width 178 height 18
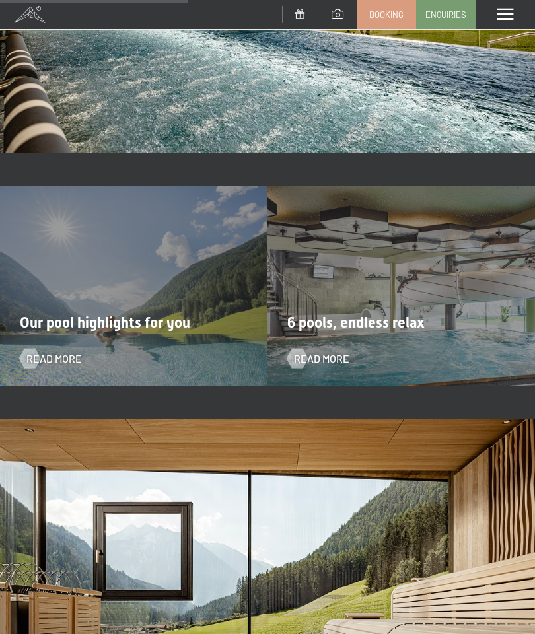
scroll to position [2038, 0]
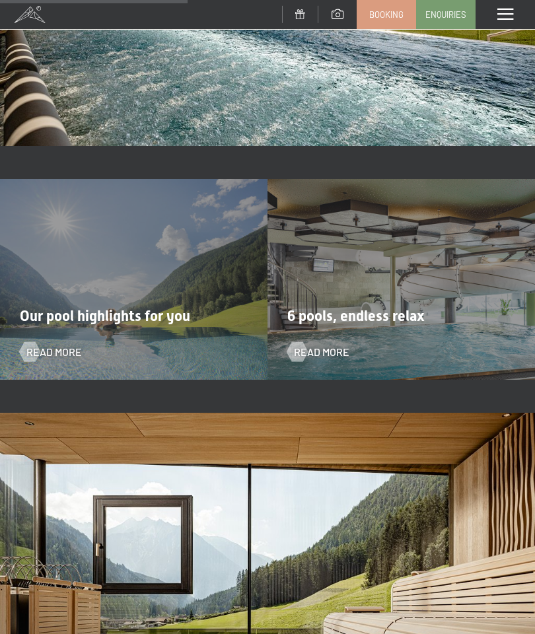
click at [49, 308] on span "Our pool highlights for you" at bounding box center [105, 316] width 170 height 17
click at [35, 342] on div at bounding box center [29, 352] width 11 height 20
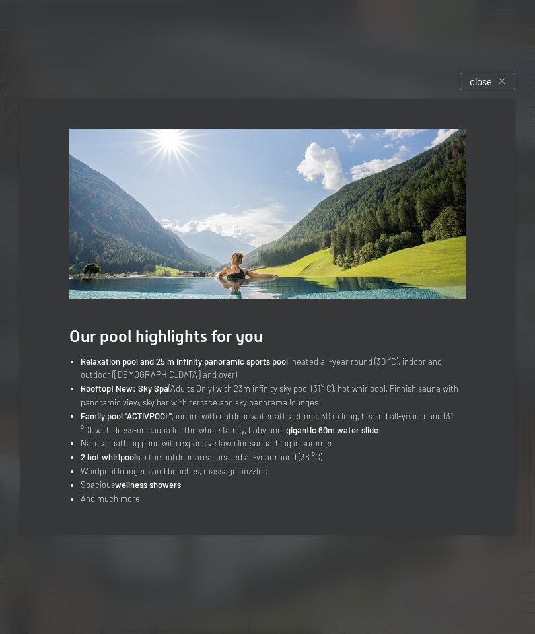
click at [453, 104] on div at bounding box center [267, 317] width 535 height 634
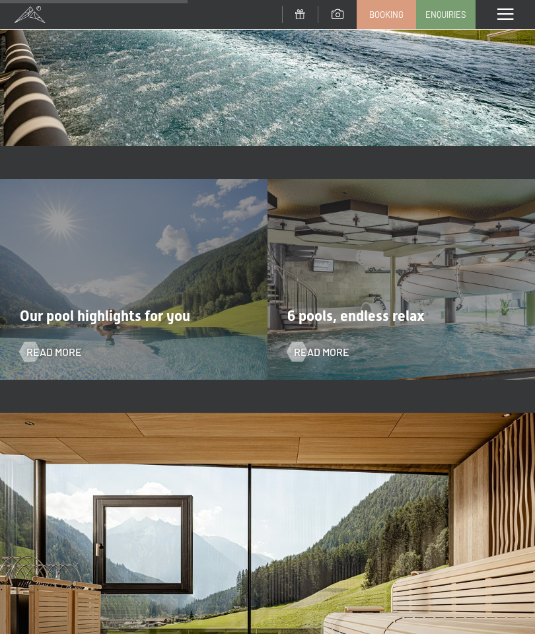
click at [450, 316] on div "6 pools, endless relax Read more" at bounding box center [400, 279] width 267 height 201
click at [302, 342] on div at bounding box center [296, 352] width 11 height 20
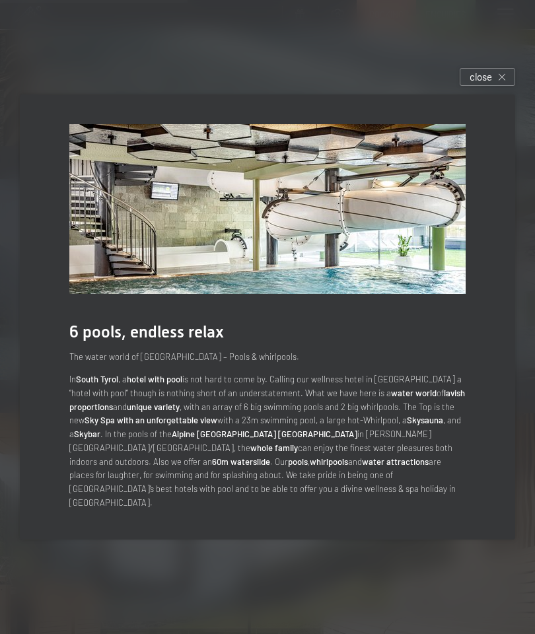
click at [532, 290] on div "6 pools, endless relax The water world of Hotel Schwarzenstein – Pools & whirlp…" at bounding box center [267, 317] width 535 height 485
click at [528, 290] on div "6 pools, endless relax The water world of Hotel Schwarzenstein – Pools & whirlp…" at bounding box center [267, 317] width 535 height 485
click at [451, 106] on div at bounding box center [267, 317] width 535 height 634
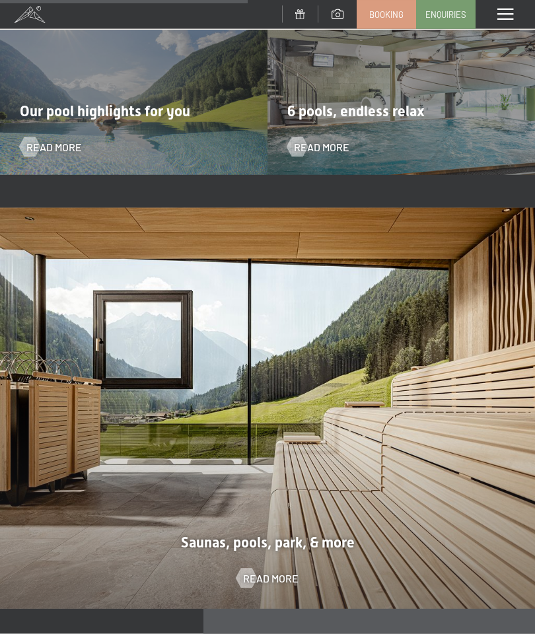
scroll to position [2248, 0]
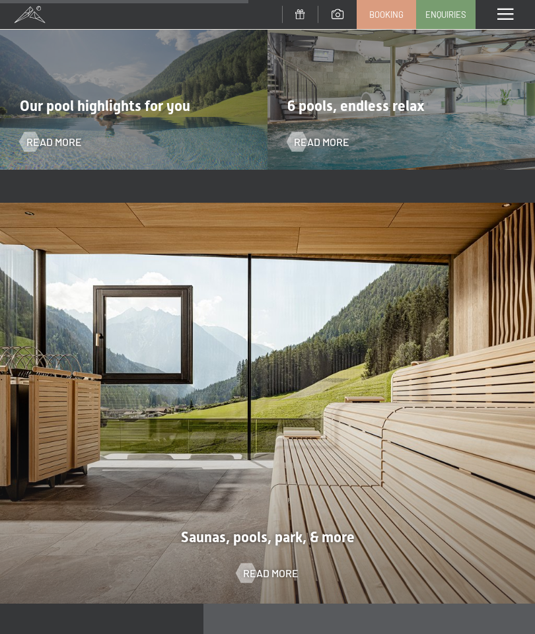
click at [85, 404] on div at bounding box center [267, 403] width 535 height 401
click at [245, 563] on div at bounding box center [245, 573] width 11 height 20
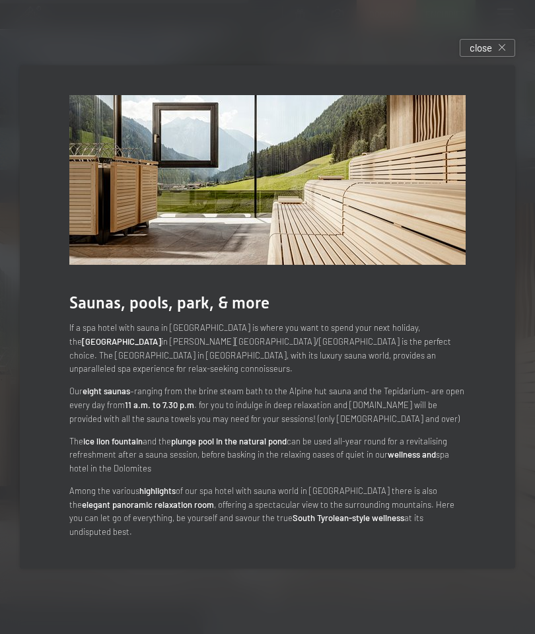
click at [473, 57] on div "close" at bounding box center [487, 48] width 55 height 18
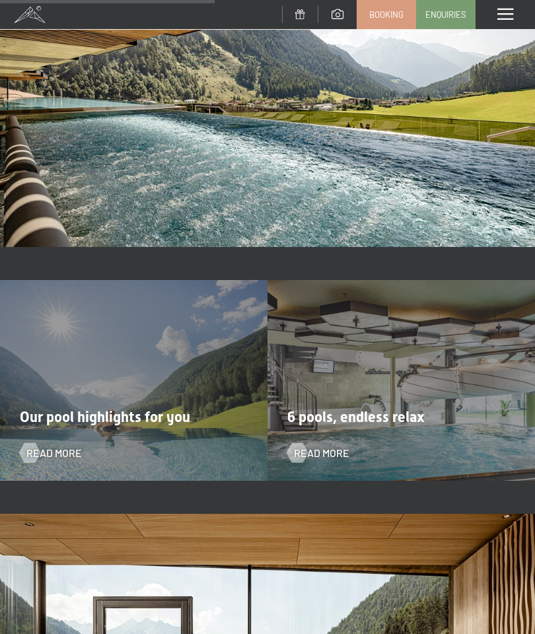
scroll to position [1921, 0]
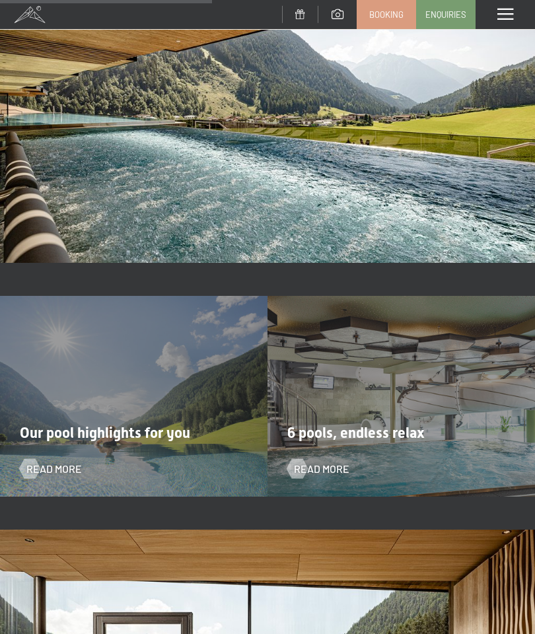
click at [512, 12] on span at bounding box center [505, 15] width 16 height 12
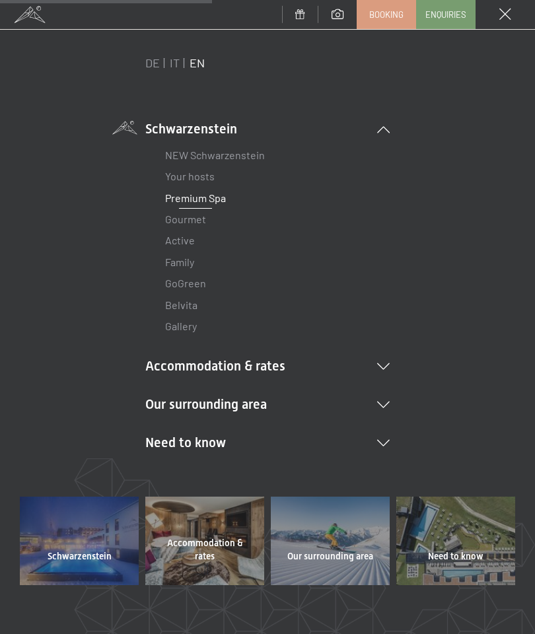
scroll to position [25, 0]
click at [384, 405] on li "Our surrounding area Ahrntal Skiing & winter Skiing Ski school Hiking & summer …" at bounding box center [267, 403] width 244 height 18
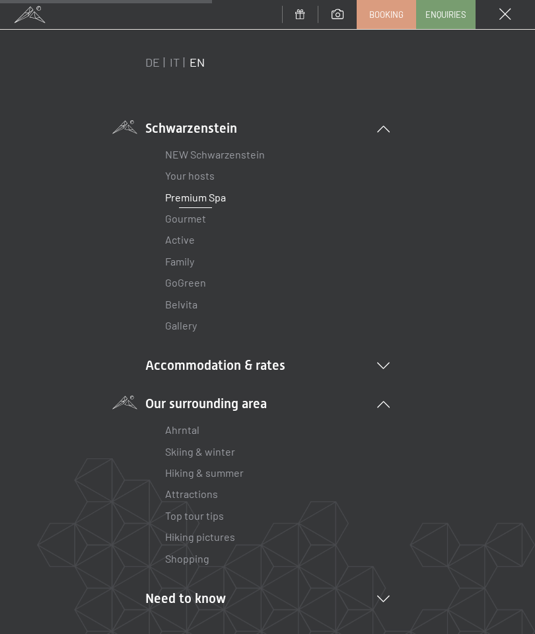
click at [380, 404] on icon at bounding box center [383, 404] width 13 height 7
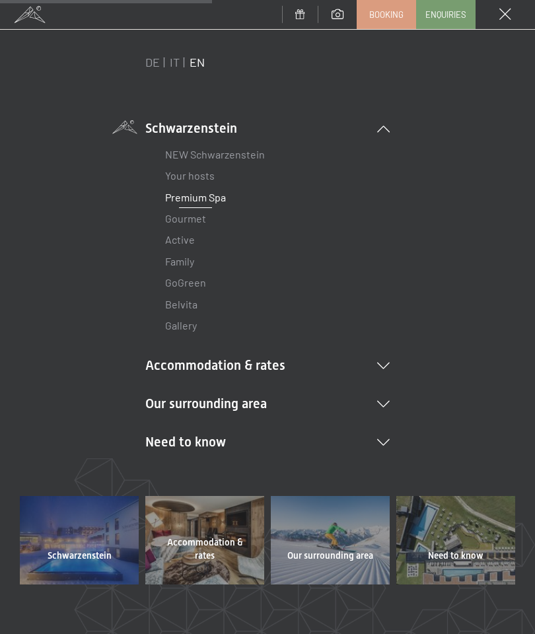
click at [86, 546] on div at bounding box center [79, 540] width 119 height 88
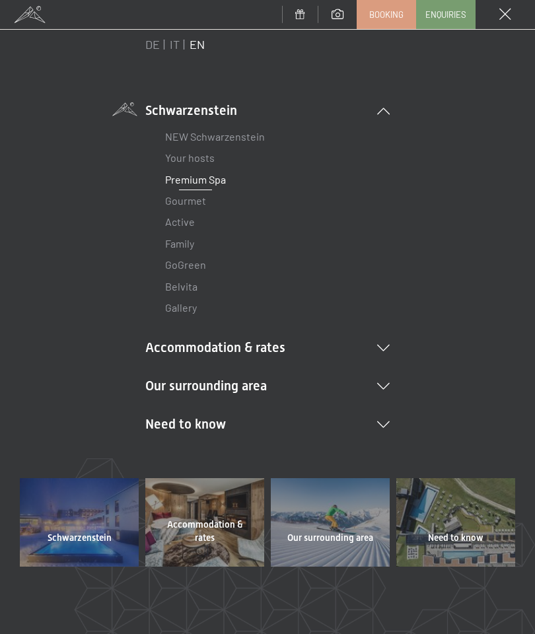
click at [446, 531] on span "Need to know" at bounding box center [455, 537] width 55 height 13
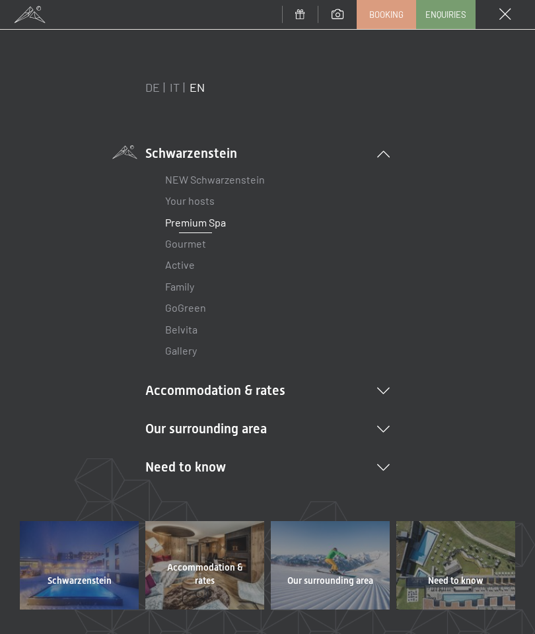
click at [180, 179] on link "NEW Schwarzenstein" at bounding box center [215, 179] width 100 height 13
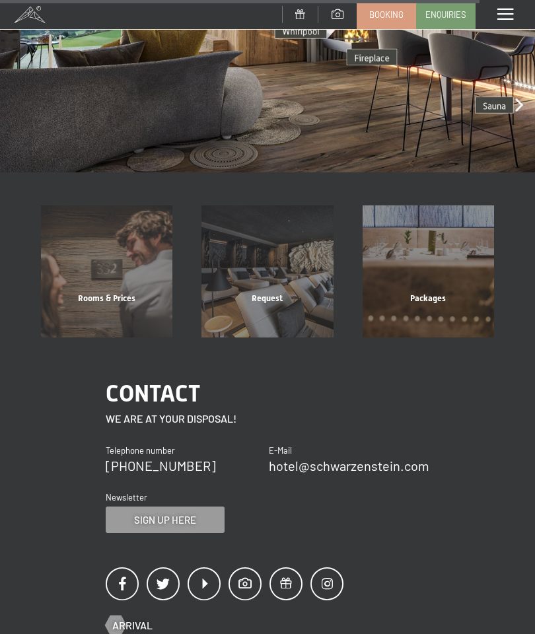
scroll to position [2631, 0]
click at [260, 313] on div "Request Show more" at bounding box center [267, 270] width 160 height 131
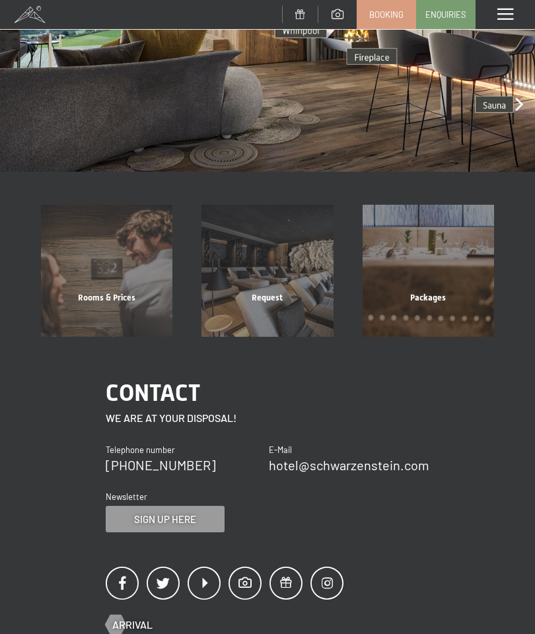
scroll to position [0, 0]
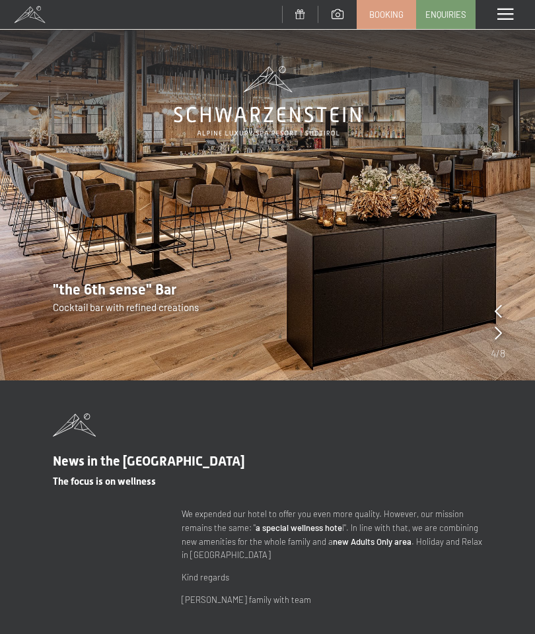
click at [494, 339] on icon at bounding box center [497, 332] width 7 height 13
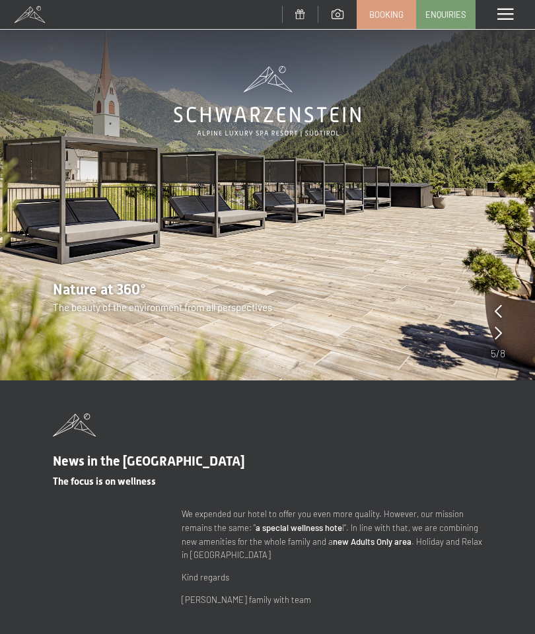
click at [499, 336] on icon at bounding box center [497, 332] width 7 height 13
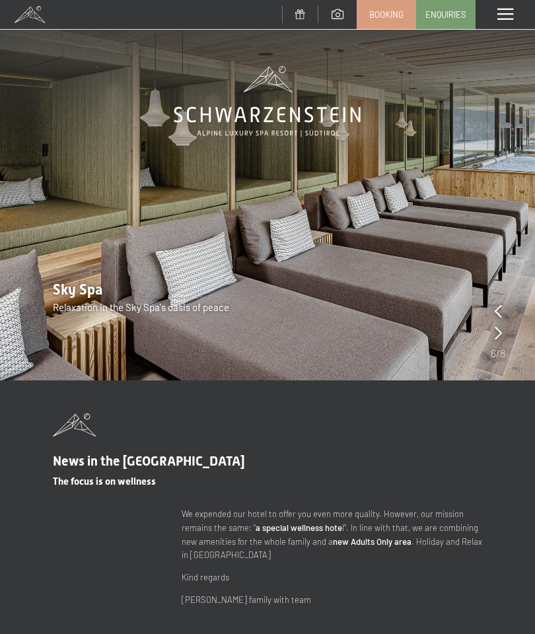
click at [498, 331] on icon at bounding box center [497, 332] width 7 height 13
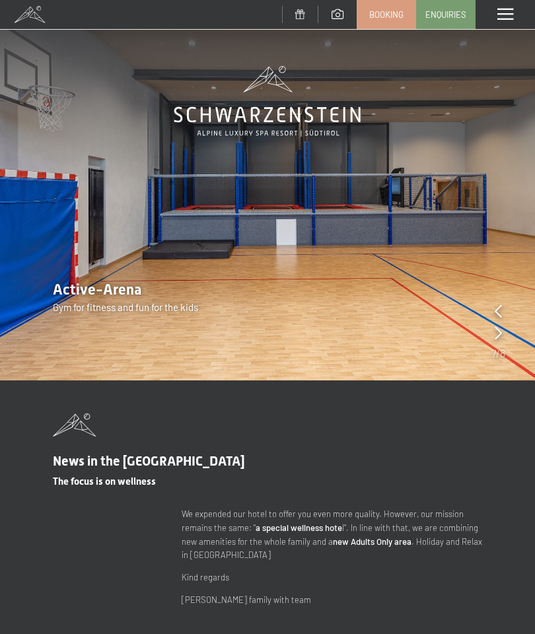
click at [501, 333] on icon at bounding box center [497, 332] width 7 height 13
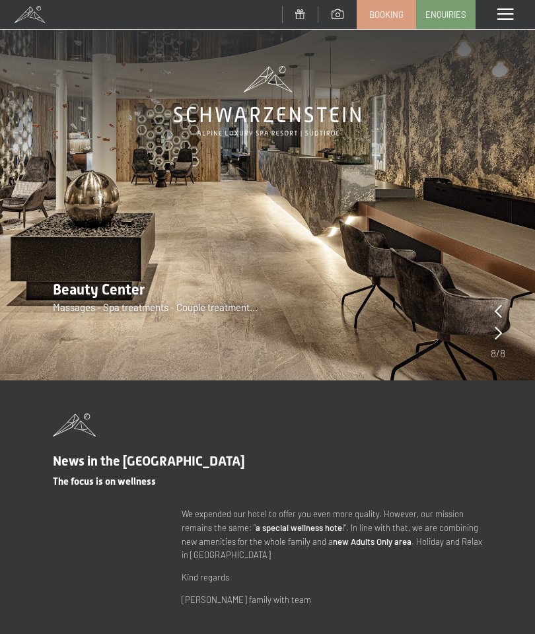
click at [499, 338] on icon at bounding box center [497, 332] width 7 height 13
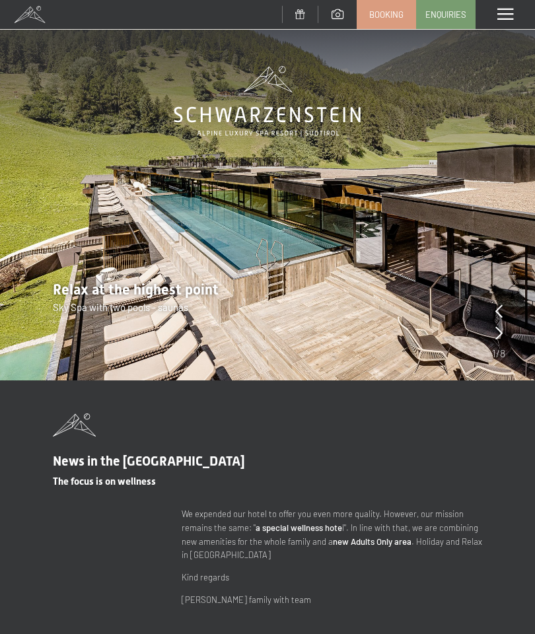
click at [510, 18] on span at bounding box center [505, 15] width 16 height 12
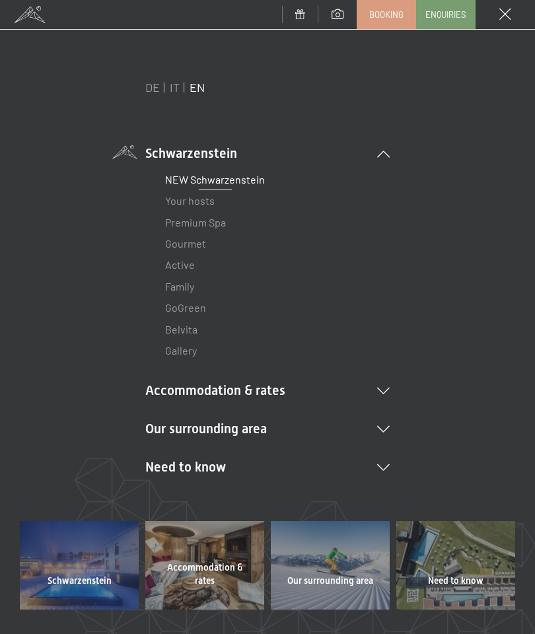
click at [199, 244] on link "Gourmet" at bounding box center [185, 243] width 41 height 13
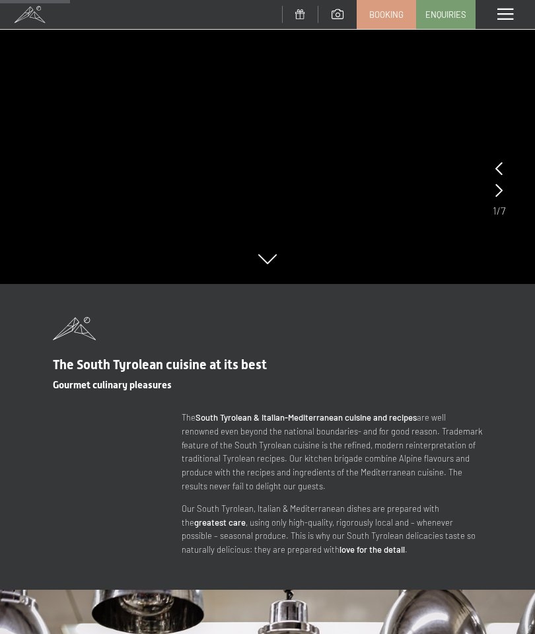
scroll to position [457, 0]
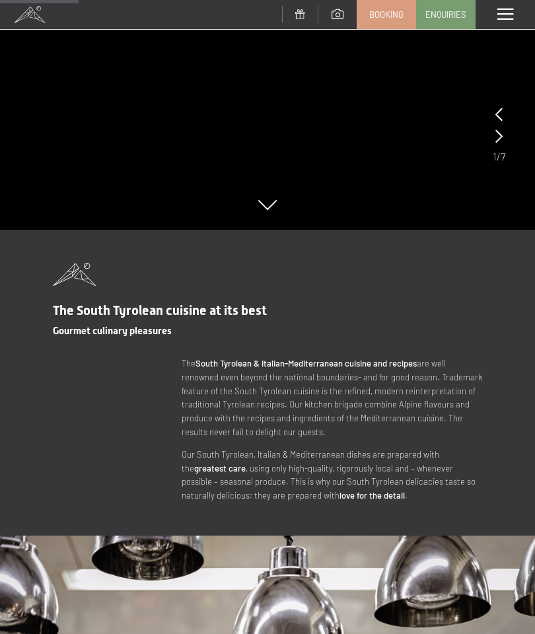
click at [502, 123] on div at bounding box center [498, 115] width 7 height 18
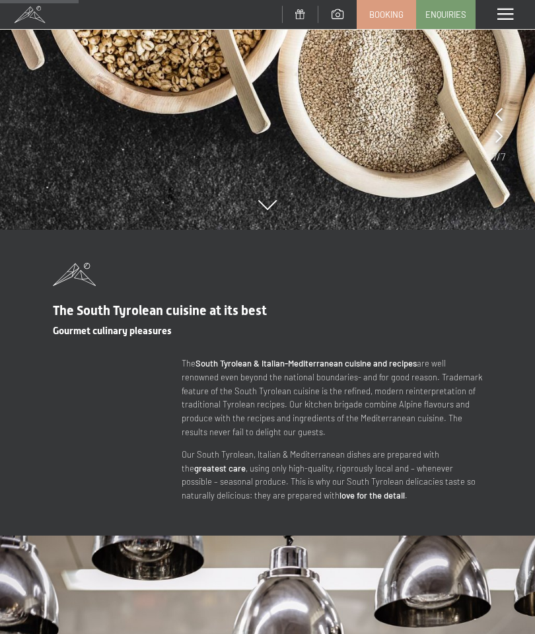
click at [512, 9] on span at bounding box center [505, 15] width 16 height 12
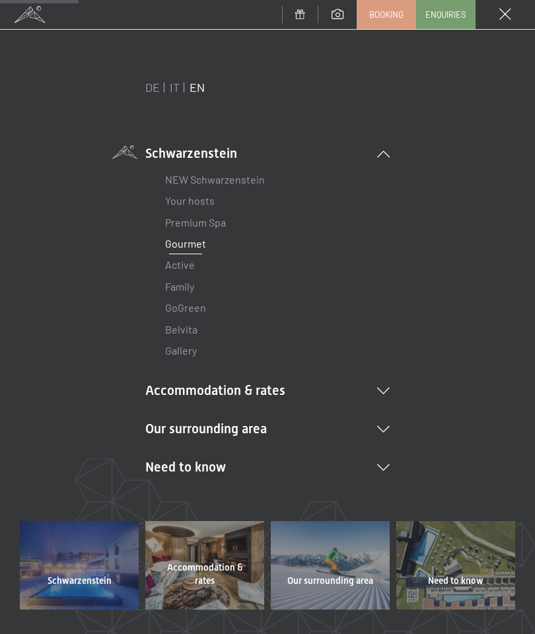
click at [446, 21] on link "Enquiries" at bounding box center [446, 15] width 58 height 28
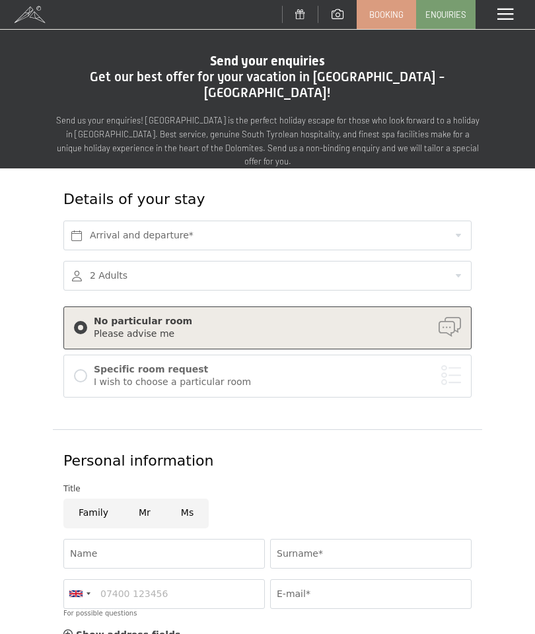
click at [510, 10] on span at bounding box center [505, 15] width 16 height 12
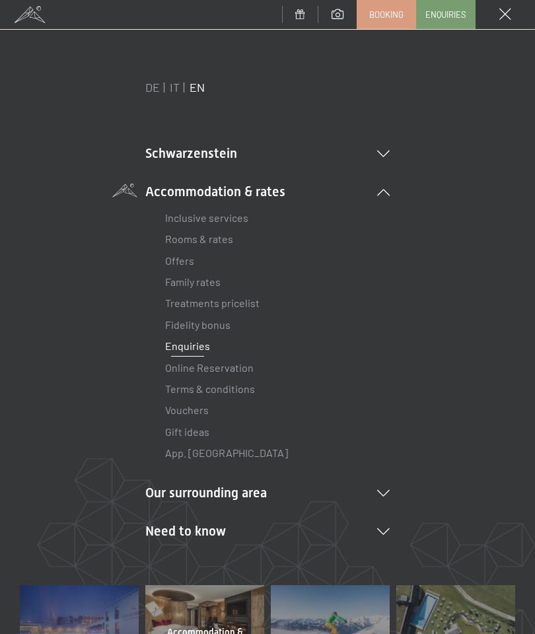
click at [234, 216] on link "Inclusive services" at bounding box center [206, 217] width 83 height 13
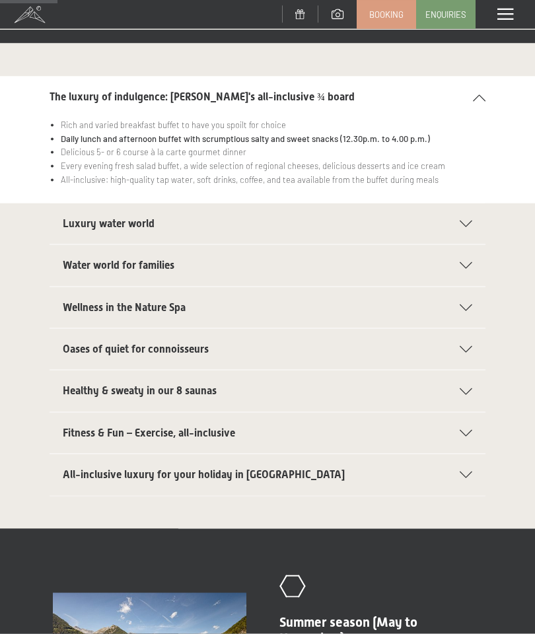
scroll to position [143, 0]
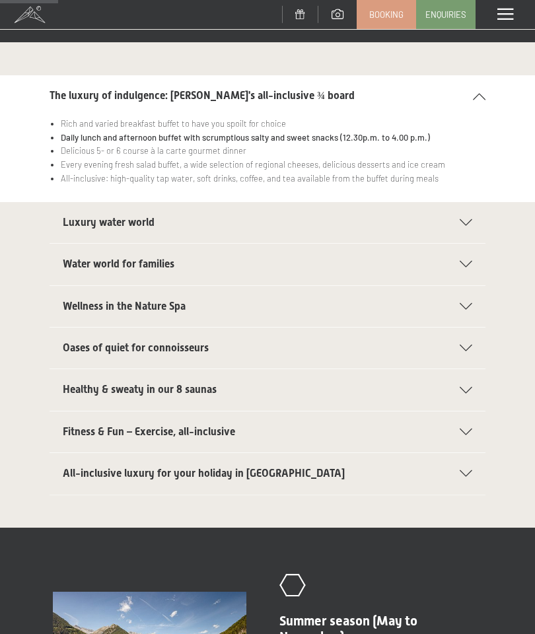
click at [85, 302] on span "Wellness in the Nature Spa" at bounding box center [124, 306] width 123 height 13
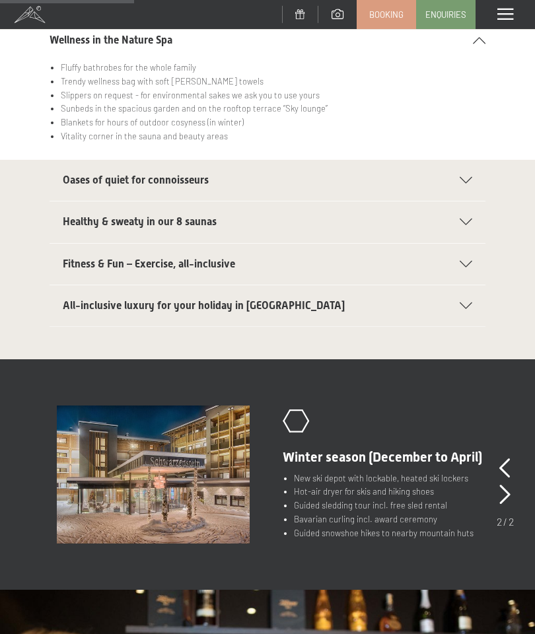
scroll to position [324, 0]
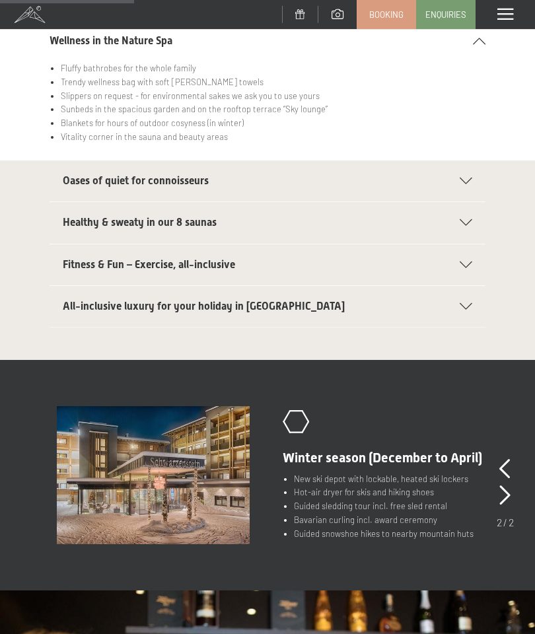
click at [42, 258] on div "Fitness & Fun – Exercise, all-inclusive 90-hour (summer) or 45-hour (winter) sp…" at bounding box center [267, 265] width 535 height 42
click at [78, 263] on span "Fitness & Fun – Exercise, all-inclusive" at bounding box center [149, 264] width 172 height 13
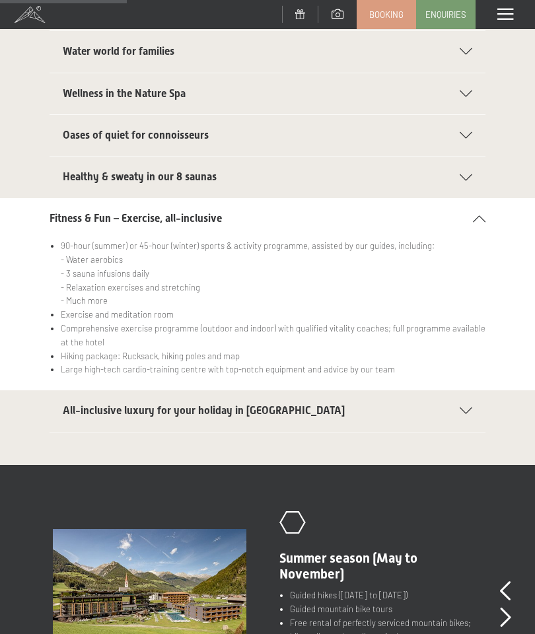
scroll to position [267, 0]
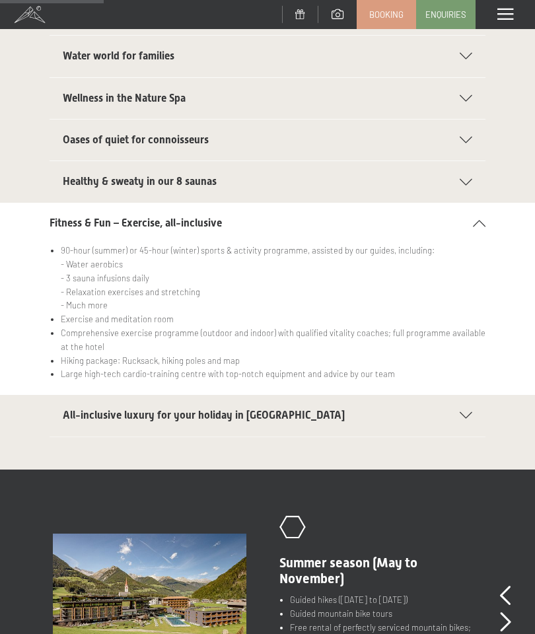
click at [339, 5] on div at bounding box center [337, 14] width 38 height 29
click at [335, 17] on span at bounding box center [337, 14] width 12 height 10
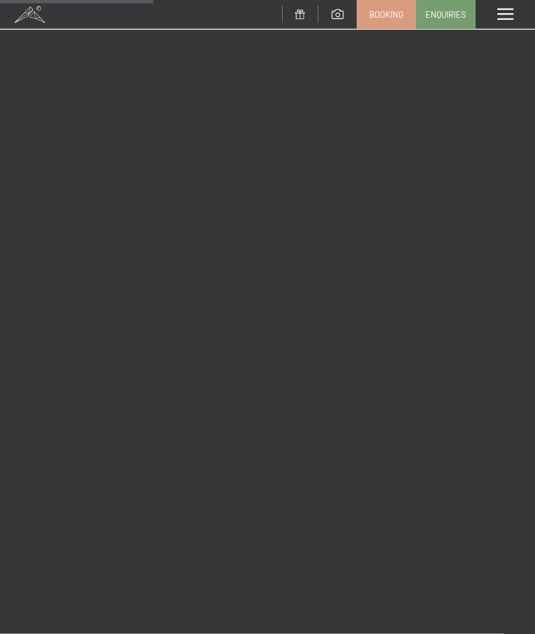
scroll to position [2992, 0]
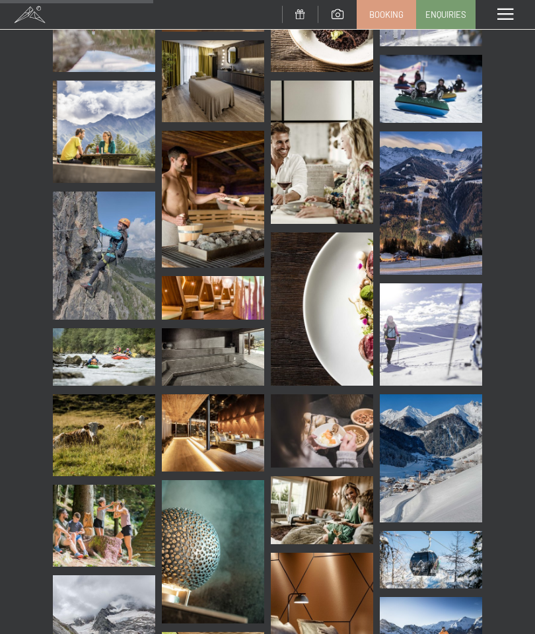
click at [197, 442] on img at bounding box center [213, 432] width 102 height 77
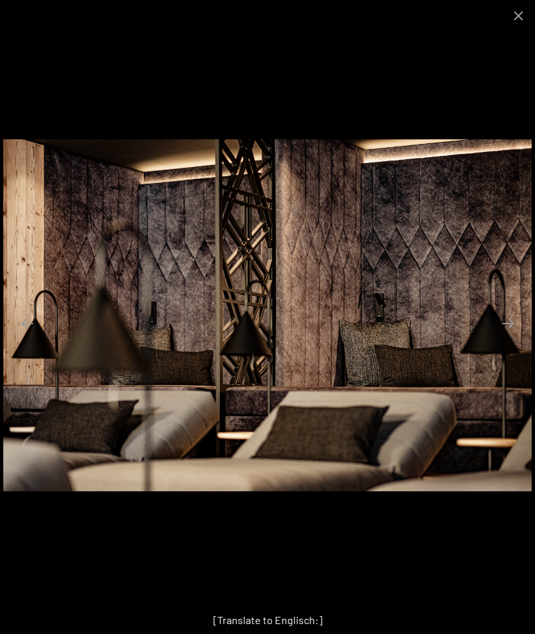
click at [526, 26] on button "Close gallery" at bounding box center [518, 15] width 33 height 31
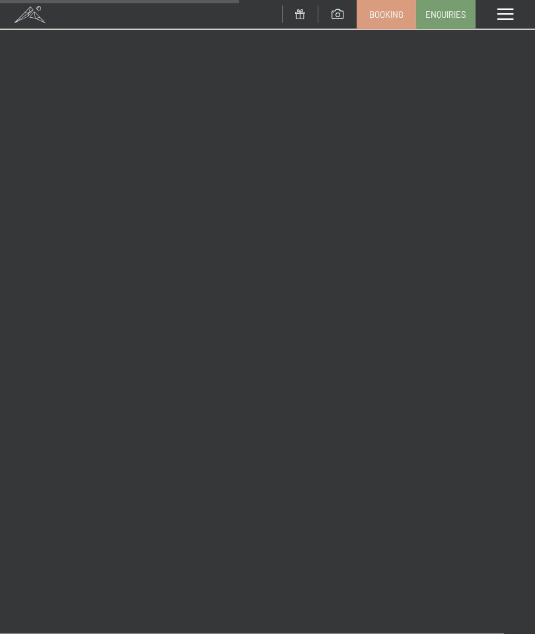
scroll to position [4662, 0]
